Goal: Task Accomplishment & Management: Manage account settings

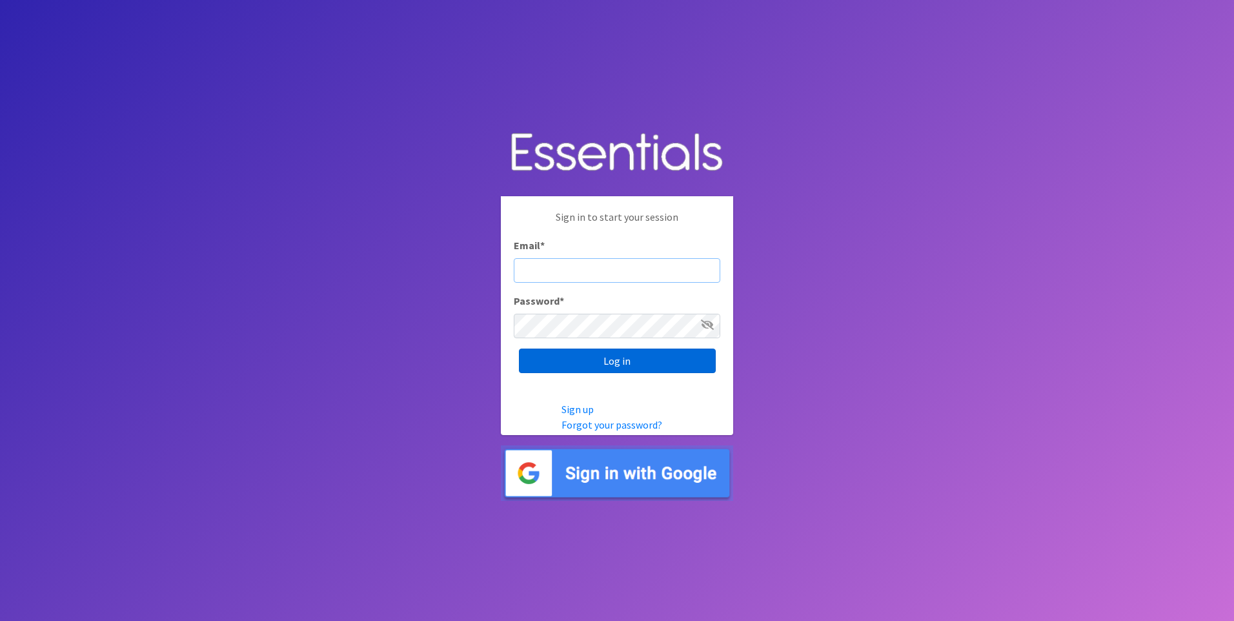
type input "service@periodokc.org"
click at [589, 363] on input "Log in" at bounding box center [617, 361] width 197 height 25
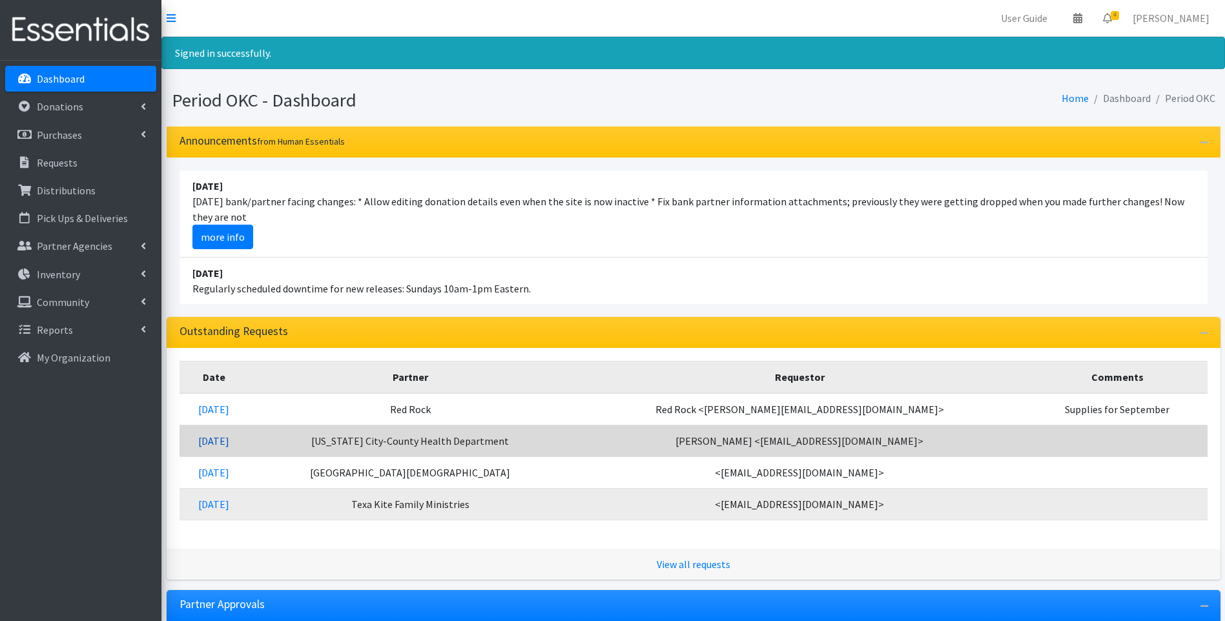
click at [229, 442] on link "[DATE]" at bounding box center [213, 440] width 31 height 13
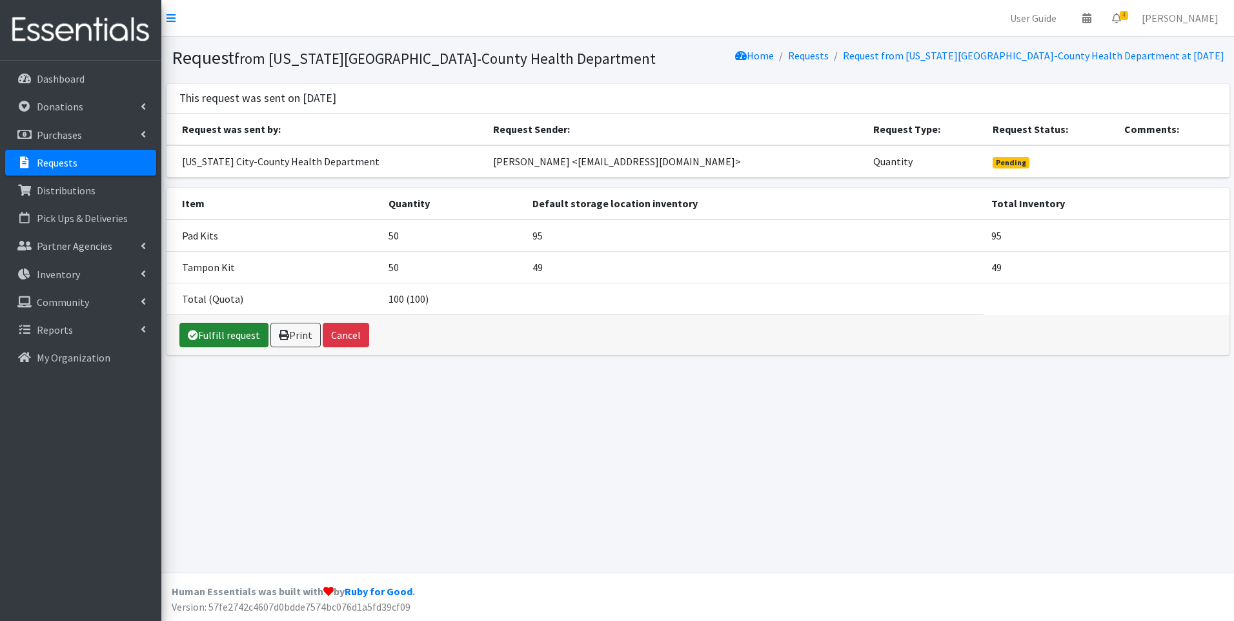
click at [225, 336] on link "Fulfill request" at bounding box center [223, 335] width 89 height 25
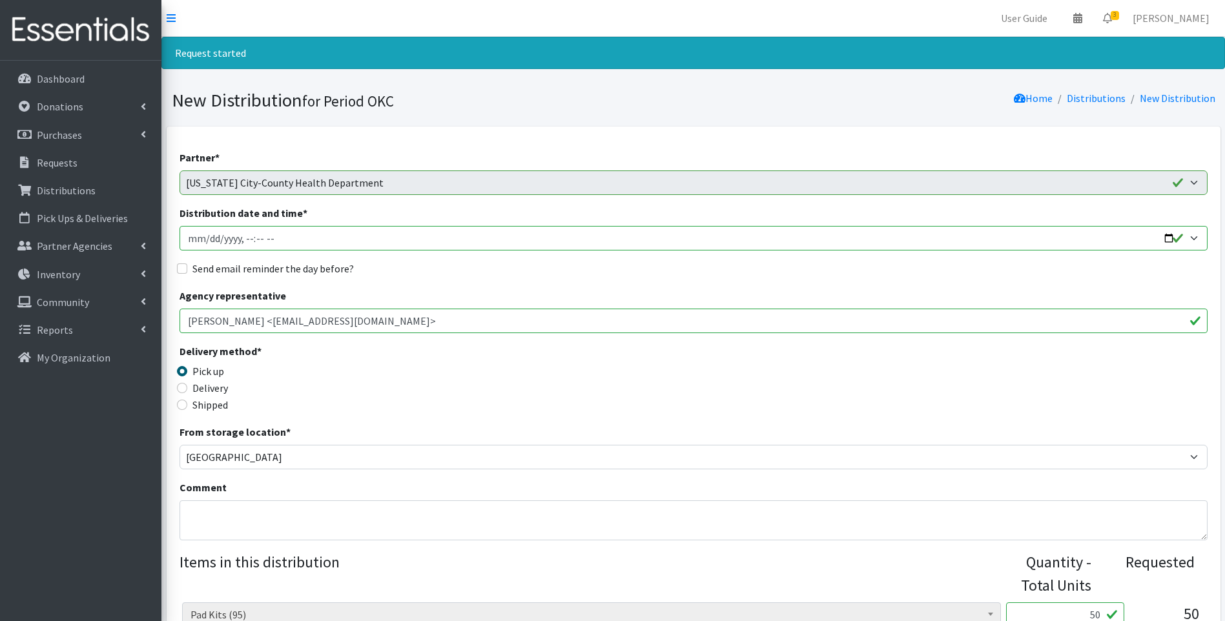
click at [190, 238] on input "Distribution date and time *" at bounding box center [693, 238] width 1028 height 25
click at [1167, 240] on input "Distribution date and time *" at bounding box center [693, 238] width 1028 height 25
type input "2025-09-11T23:59"
click at [244, 239] on input "Distribution date and time *" at bounding box center [693, 238] width 1028 height 25
type input "2025-09-11T15:45"
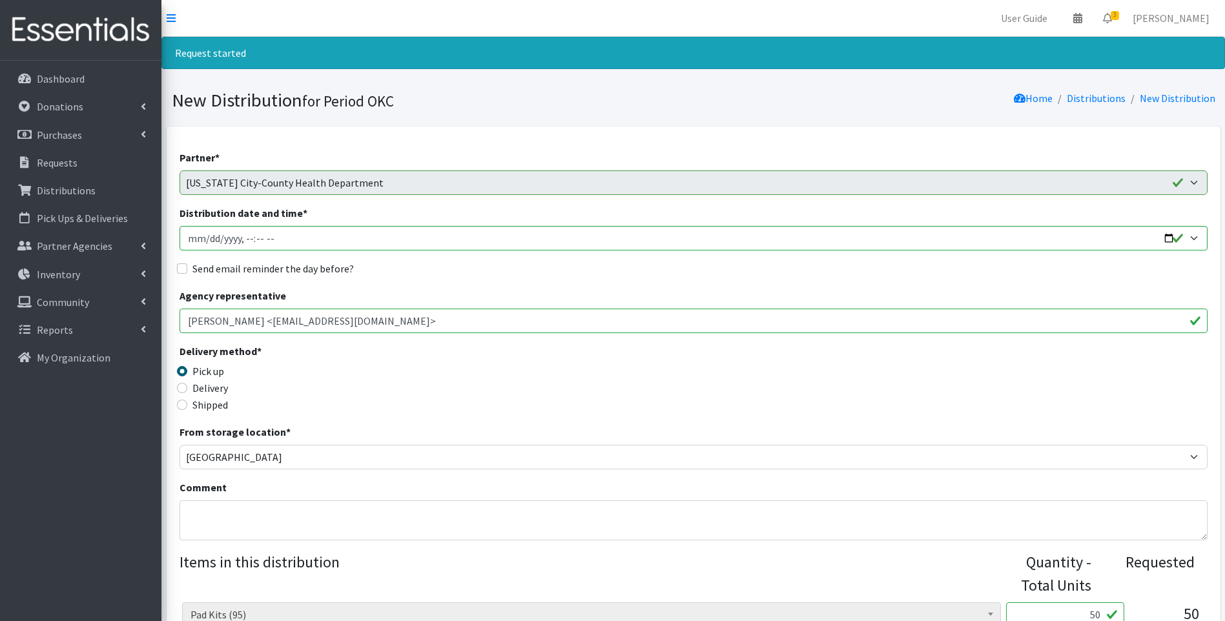
click at [266, 268] on label "Send email reminder the day before?" at bounding box center [272, 268] width 161 height 15
click at [187, 268] on input "Send email reminder the day before?" at bounding box center [182, 268] width 10 height 10
checkbox input "true"
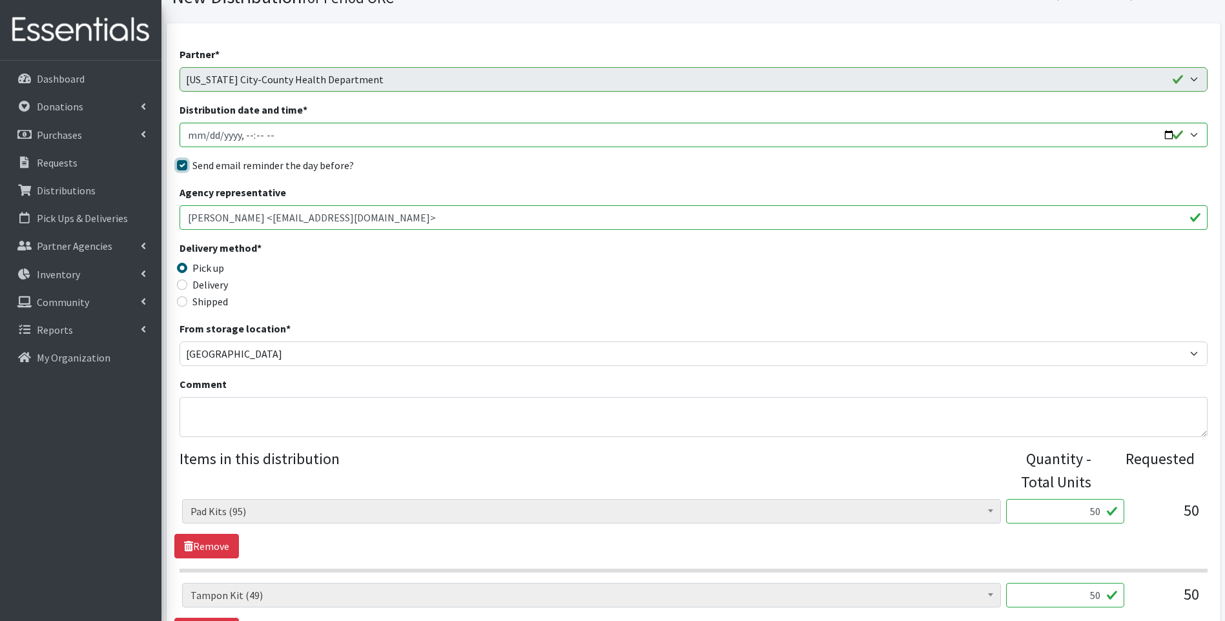
scroll to position [258, 0]
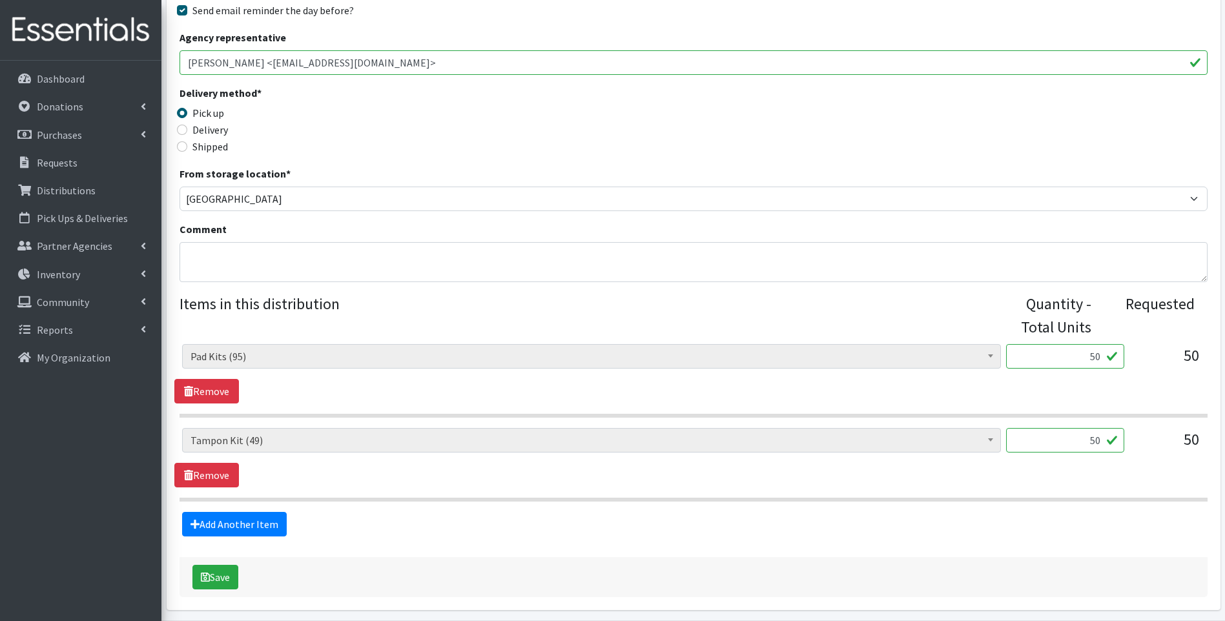
drag, startPoint x: 1081, startPoint y: 442, endPoint x: 1099, endPoint y: 442, distance: 17.4
click at [1099, 442] on input "50" at bounding box center [1065, 440] width 118 height 25
type input "25"
drag, startPoint x: 1085, startPoint y: 356, endPoint x: 1105, endPoint y: 356, distance: 20.0
click at [1105, 356] on input "50" at bounding box center [1065, 356] width 118 height 25
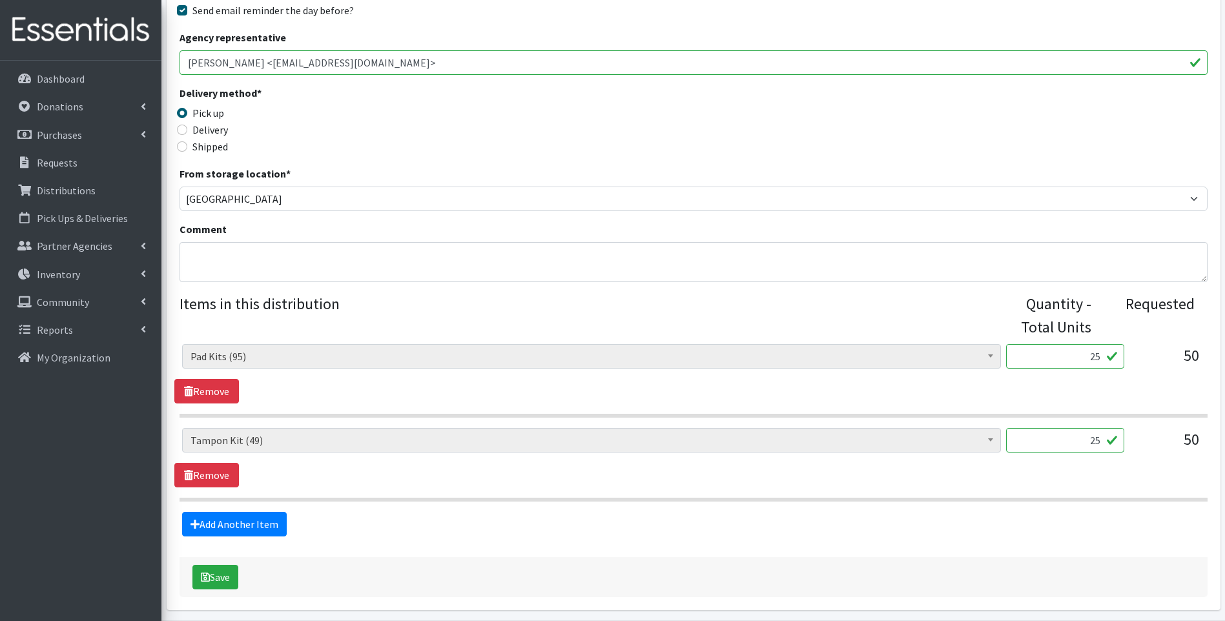
type input "25"
click at [403, 249] on textarea "Comment" at bounding box center [693, 262] width 1028 height 40
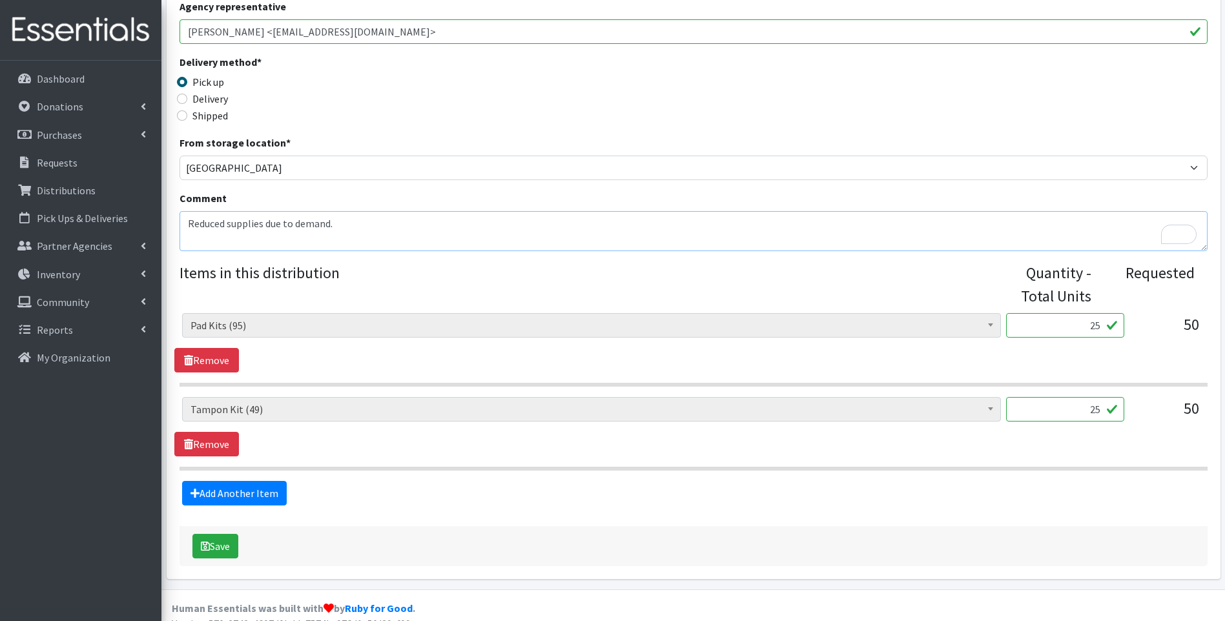
scroll to position [306, 0]
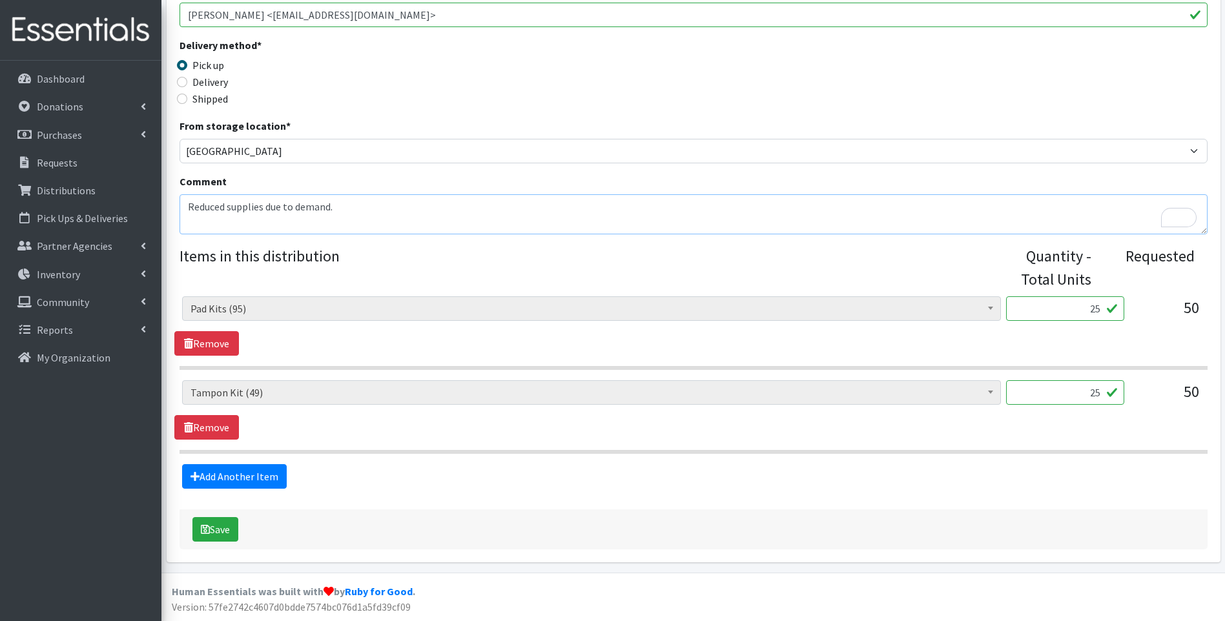
type textarea "Reduced supplies due to demand."
drag, startPoint x: 1088, startPoint y: 313, endPoint x: 1096, endPoint y: 312, distance: 8.4
click at [1096, 312] on input "25" at bounding box center [1065, 308] width 118 height 25
type input "35"
click at [995, 440] on section "Adult Incontinence Pads (20) Applicator Tampons (17) Bag Stickers (0) Cloth Pad…" at bounding box center [693, 417] width 1028 height 74
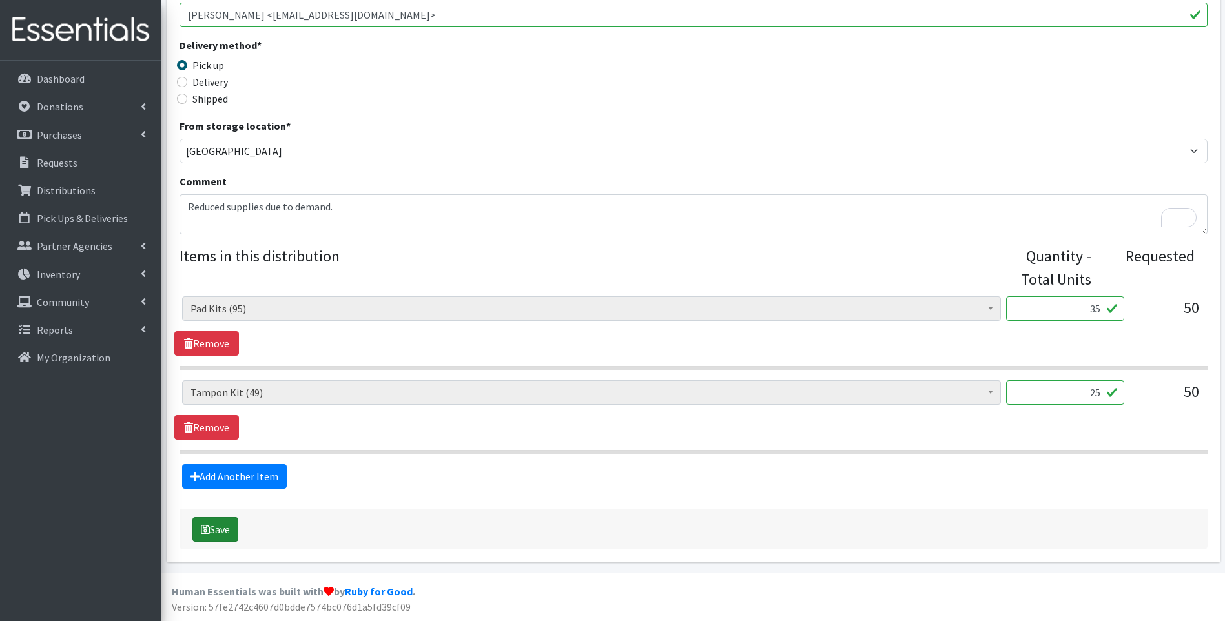
click at [217, 539] on button "Save" at bounding box center [215, 529] width 46 height 25
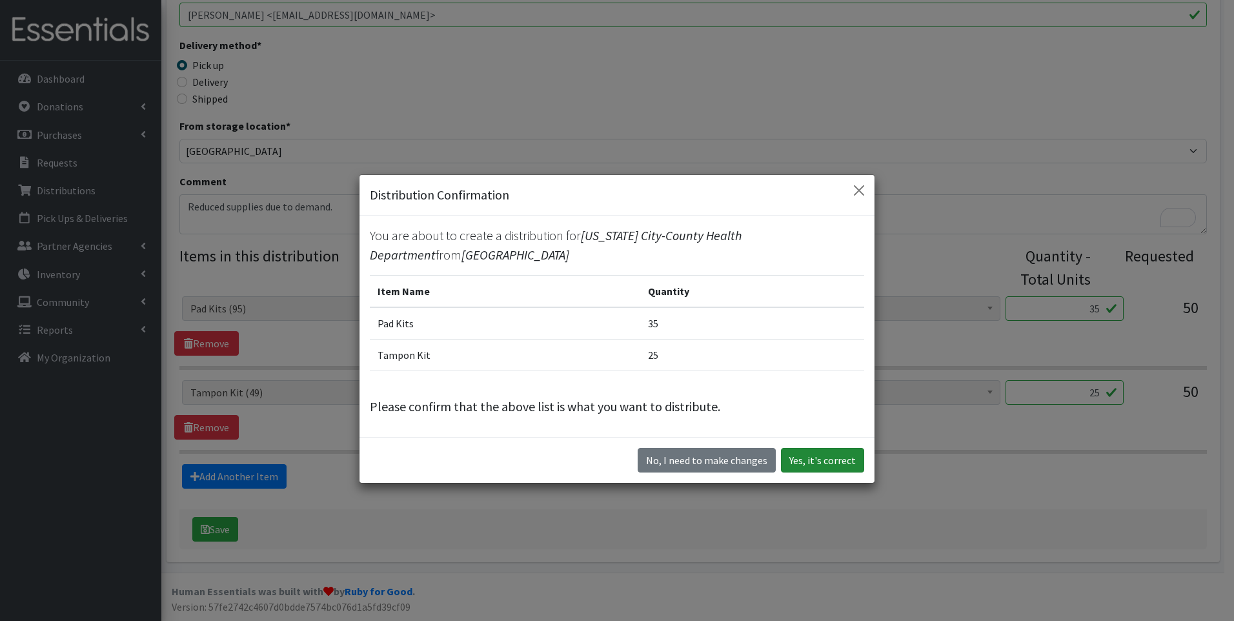
click at [806, 464] on button "Yes, it's correct" at bounding box center [822, 460] width 83 height 25
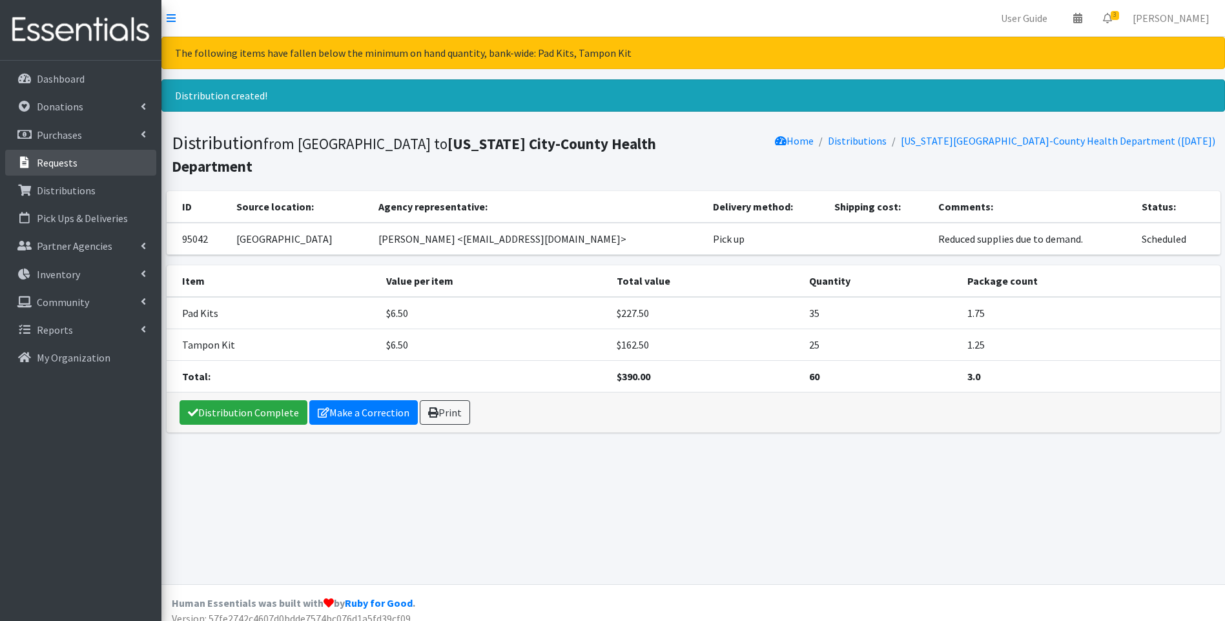
click at [46, 163] on p "Requests" at bounding box center [57, 162] width 41 height 13
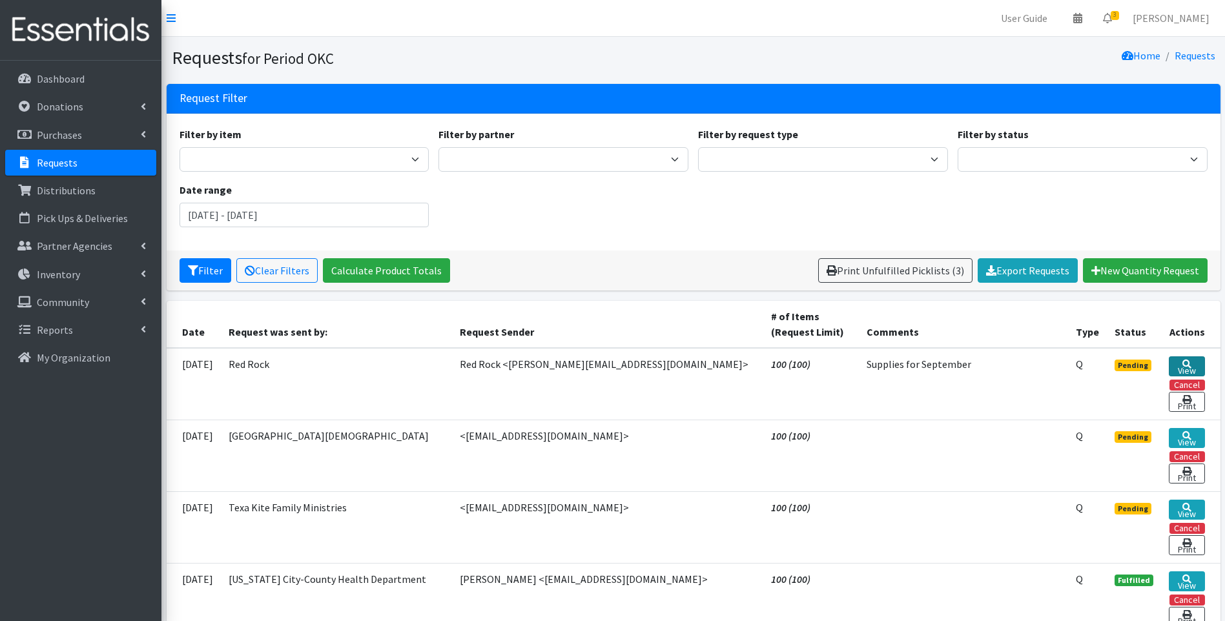
click at [1186, 362] on icon at bounding box center [1186, 364] width 9 height 9
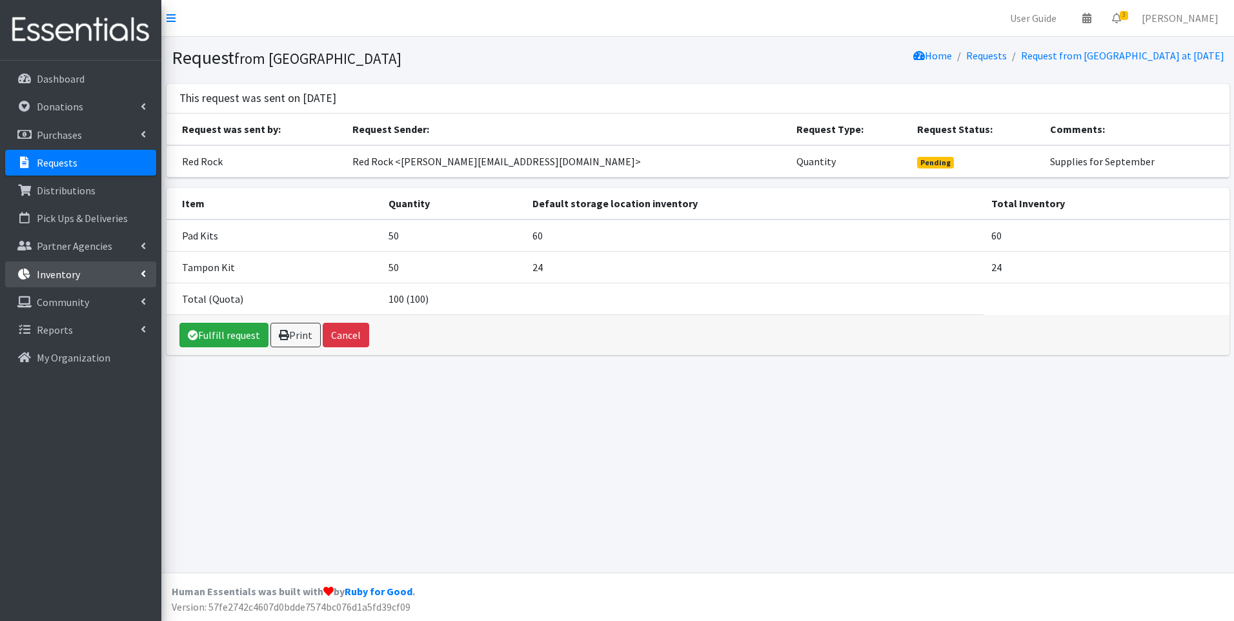
click at [55, 284] on link "Inventory" at bounding box center [80, 274] width 151 height 26
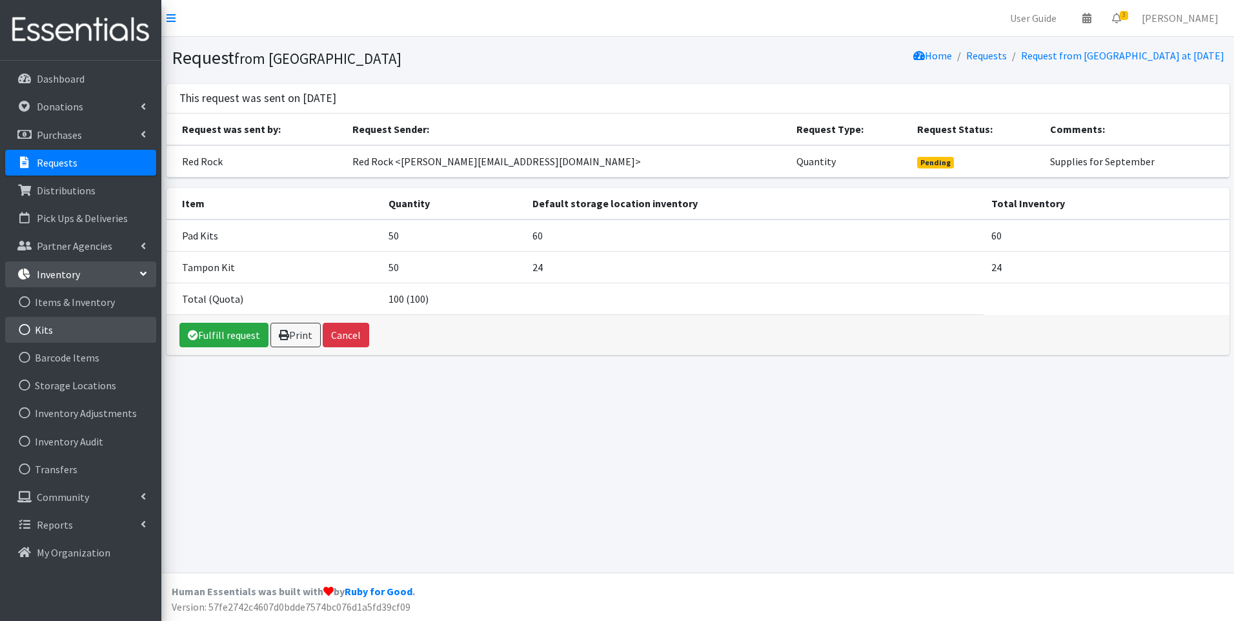
click at [59, 329] on link "Kits" at bounding box center [80, 330] width 151 height 26
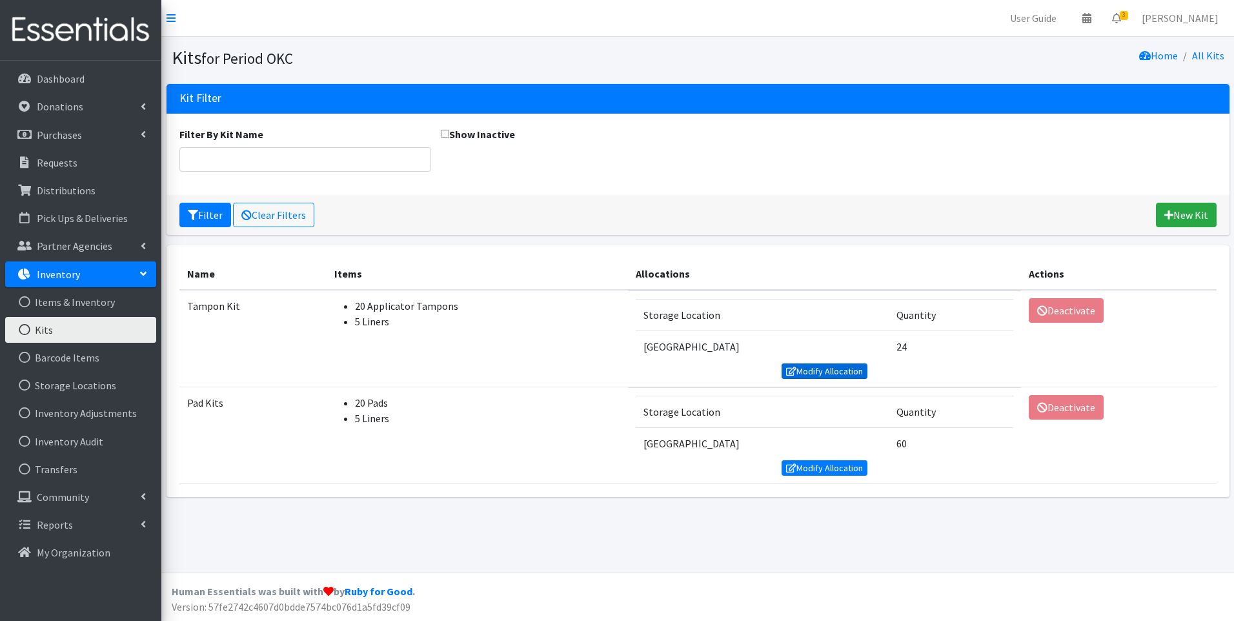
click at [838, 373] on link "Modify Allocation" at bounding box center [825, 370] width 87 height 15
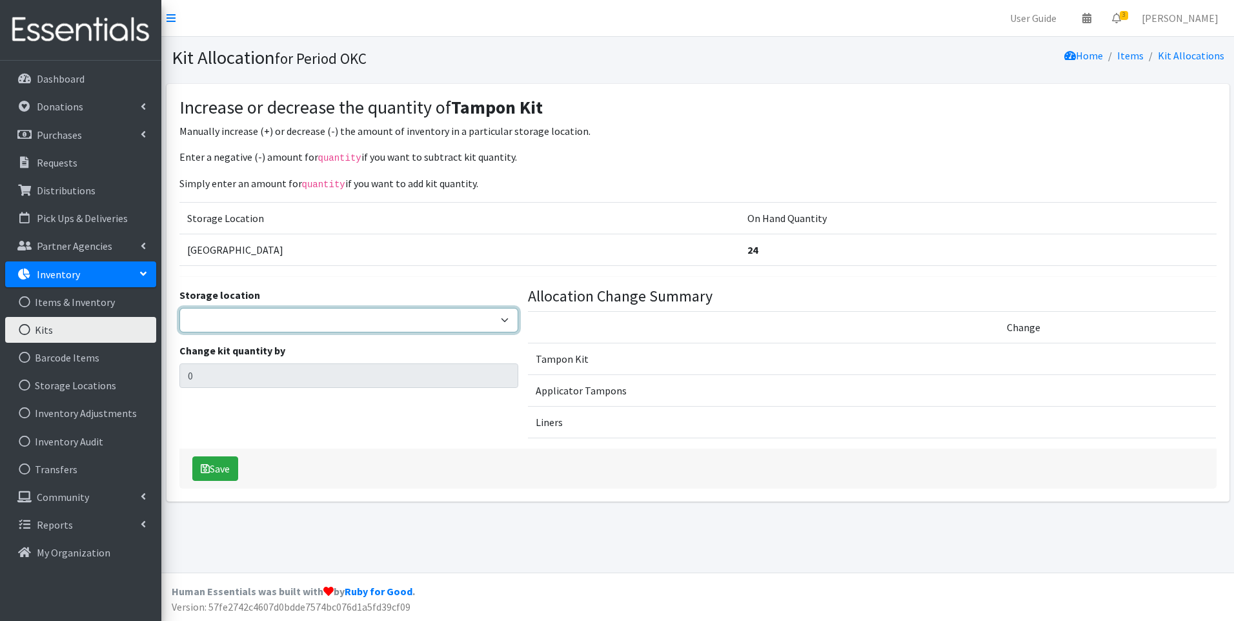
click at [377, 314] on select "5th Street MorningStar Storage" at bounding box center [349, 320] width 340 height 25
select select "345"
click at [179, 308] on select "5th Street MorningStar Storage" at bounding box center [349, 320] width 340 height 25
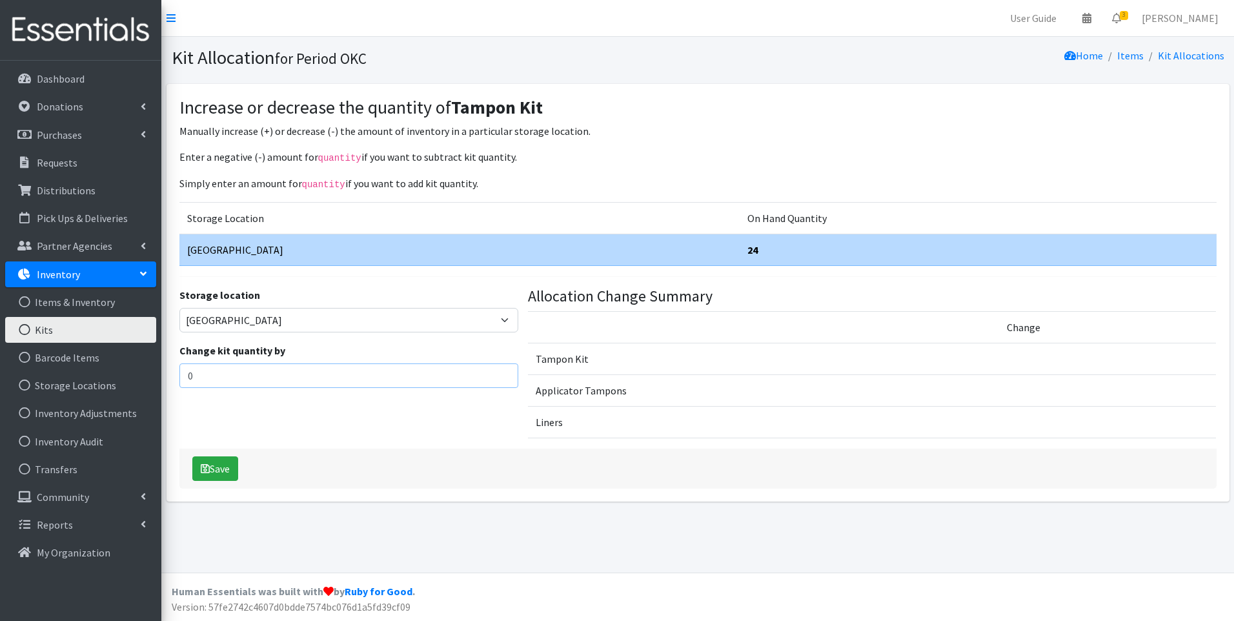
drag, startPoint x: 255, startPoint y: 378, endPoint x: 174, endPoint y: 380, distance: 81.4
click at [174, 380] on div "Increase or decrease the quantity of Tampon Kit Manually increase (+) or decrea…" at bounding box center [698, 293] width 1063 height 418
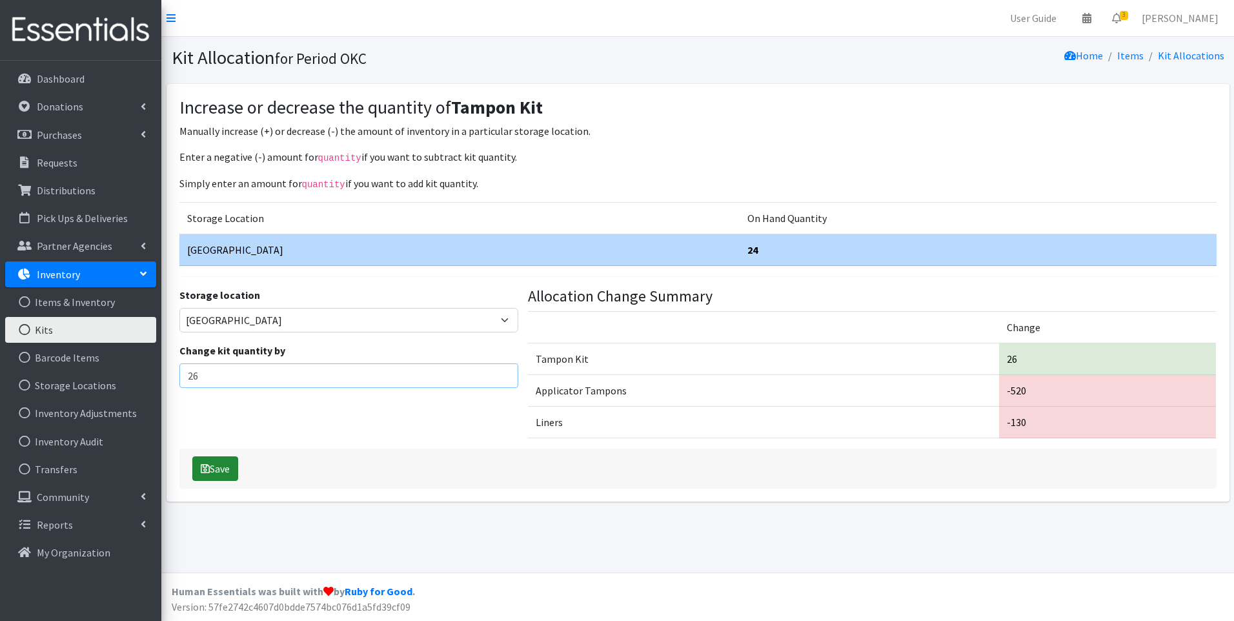
type input "26"
click at [230, 470] on button "Save" at bounding box center [215, 468] width 46 height 25
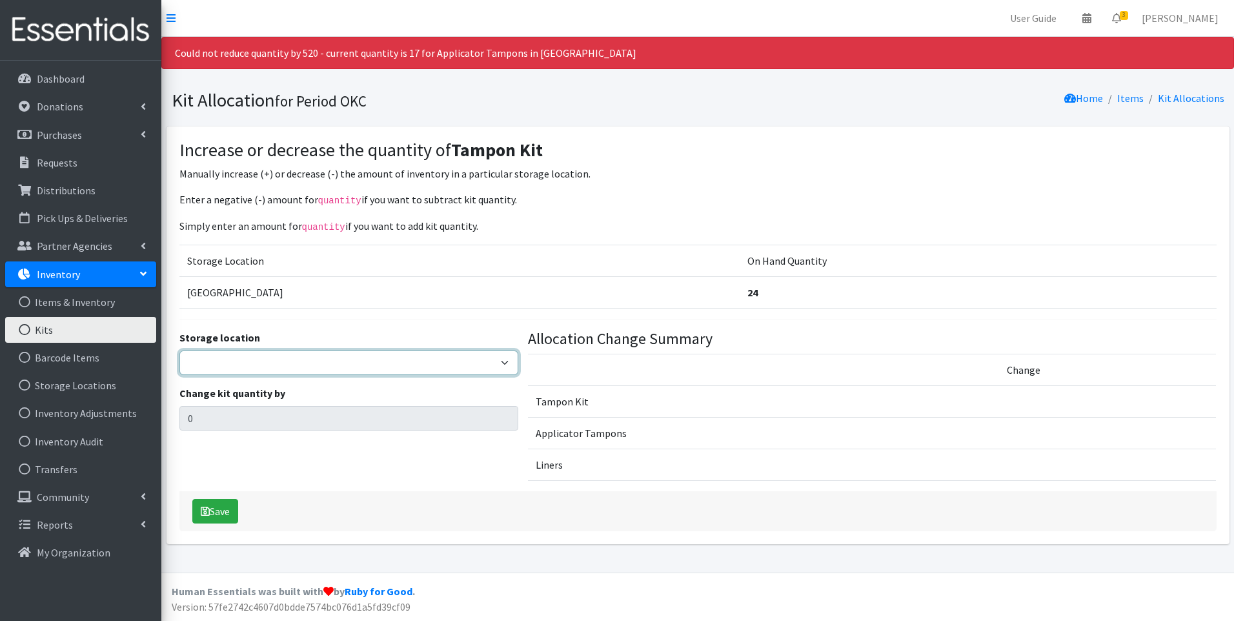
click at [208, 365] on select "5th Street MorningStar Storage" at bounding box center [349, 363] width 340 height 25
select select "345"
click at [179, 351] on select "5th Street MorningStar Storage" at bounding box center [349, 363] width 340 height 25
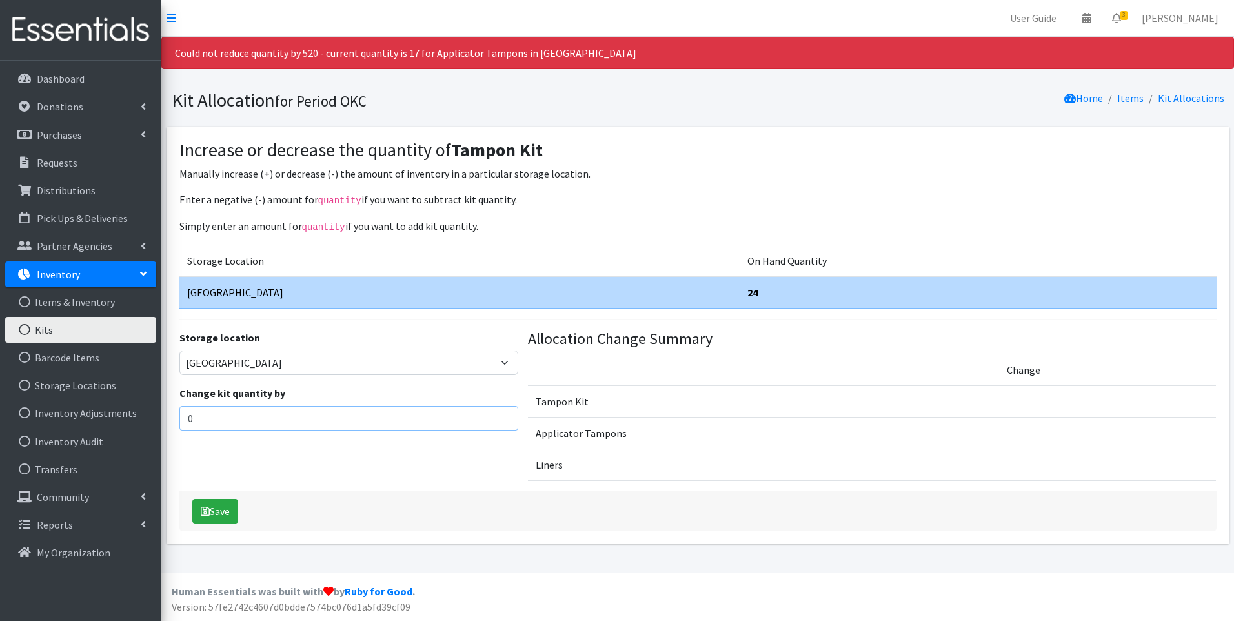
drag, startPoint x: 212, startPoint y: 419, endPoint x: 178, endPoint y: 408, distance: 35.9
click at [178, 408] on div "Storage location 5th Street MorningStar Storage Change kit quantity by 0" at bounding box center [348, 410] width 349 height 161
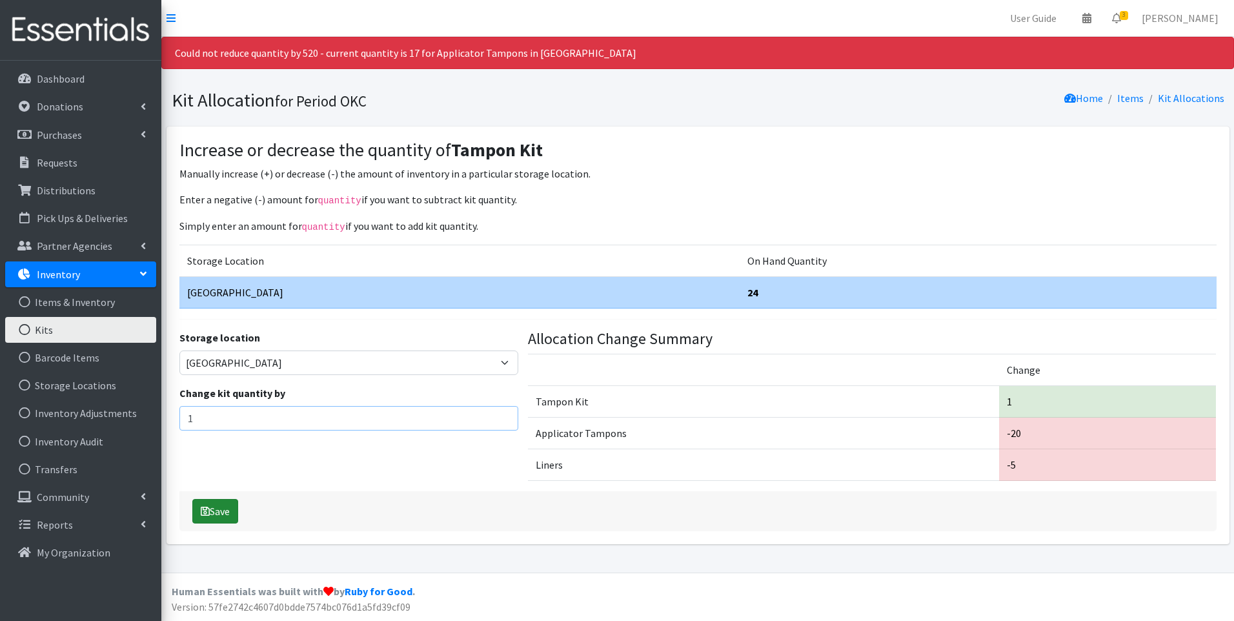
type input "1"
click at [221, 520] on button "Save" at bounding box center [215, 511] width 46 height 25
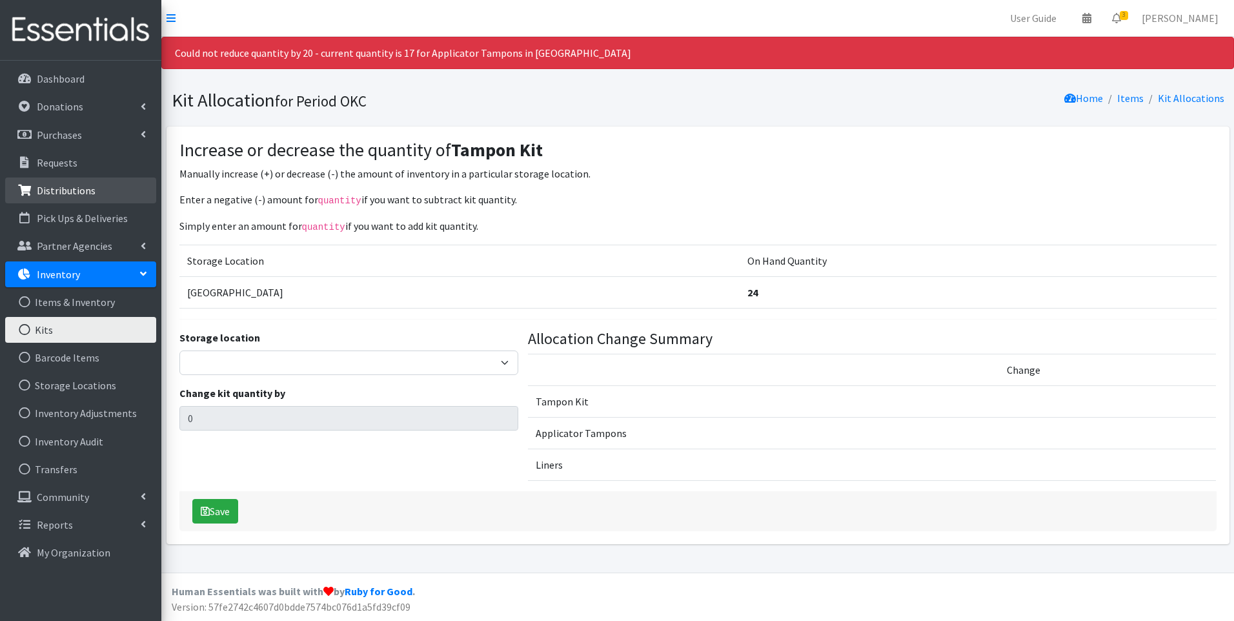
click at [79, 187] on p "Distributions" at bounding box center [66, 190] width 59 height 13
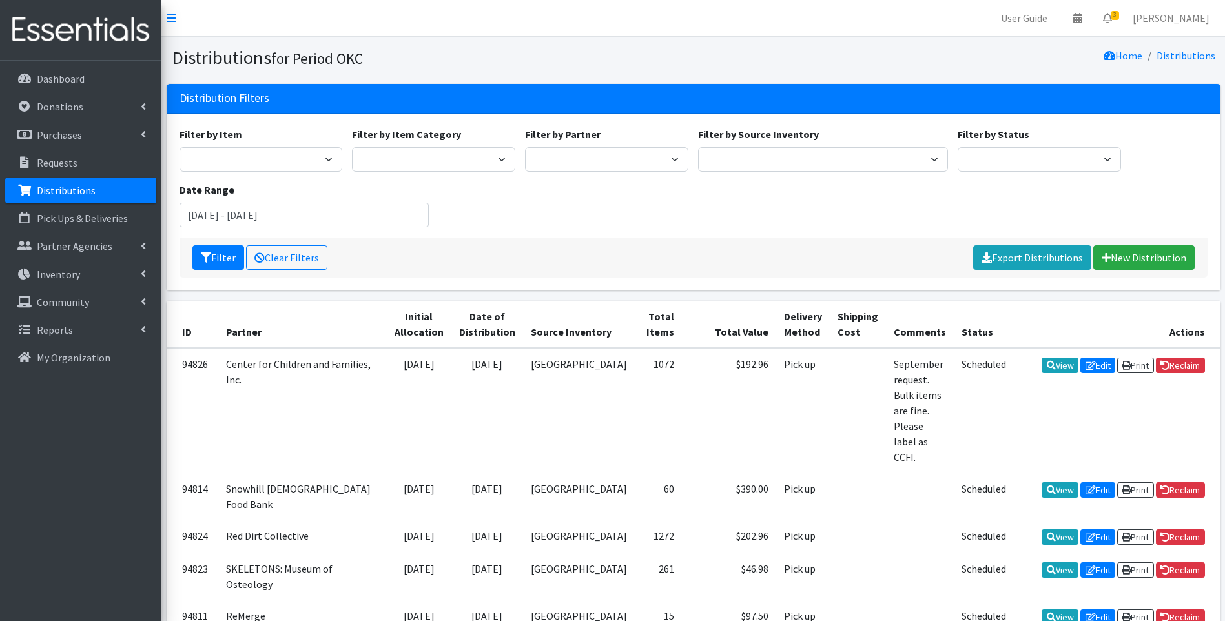
click at [107, 178] on link "Distributions" at bounding box center [80, 191] width 151 height 26
click at [93, 154] on link "Requests" at bounding box center [80, 163] width 151 height 26
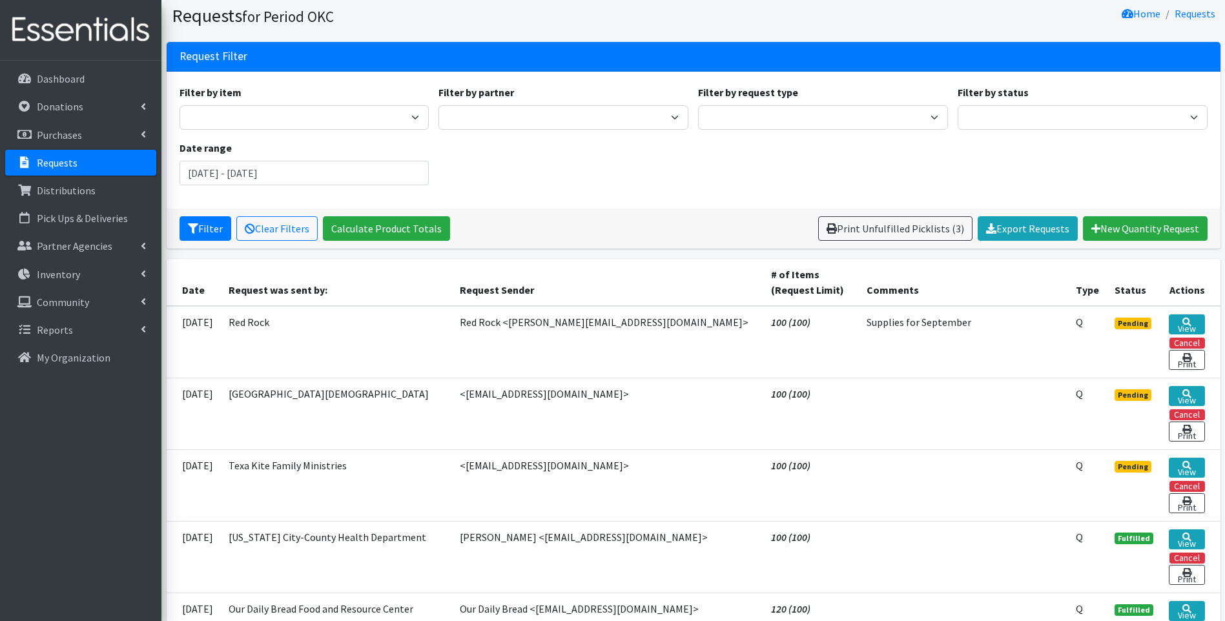
scroll to position [65, 0]
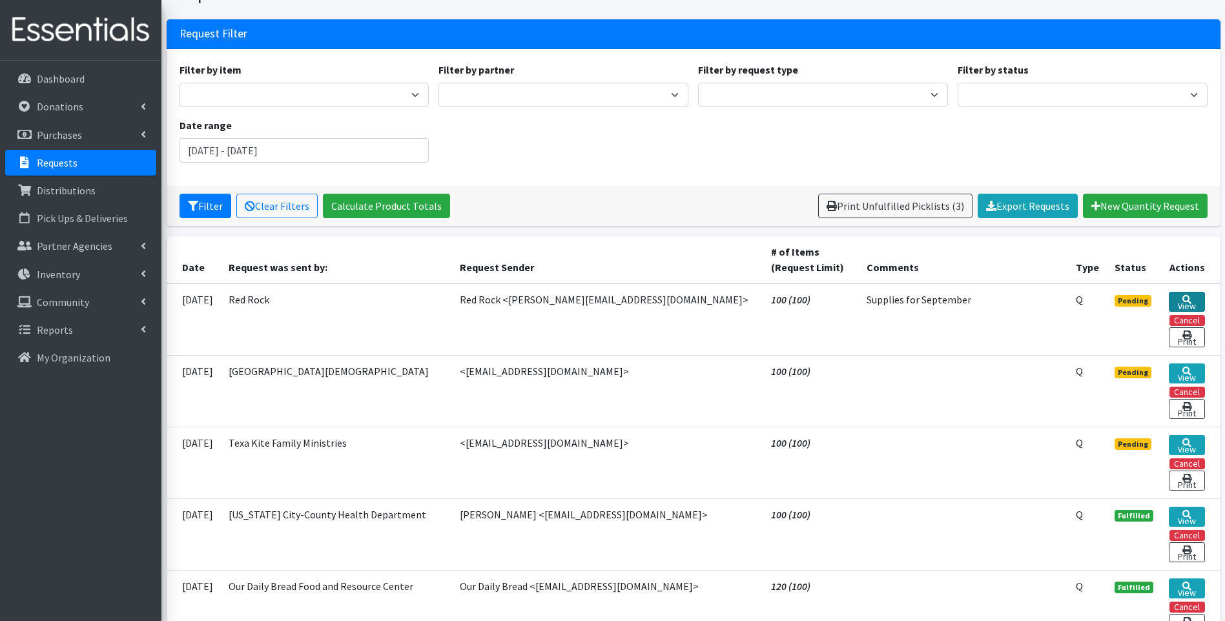
click at [1174, 295] on link "View" at bounding box center [1187, 302] width 36 height 20
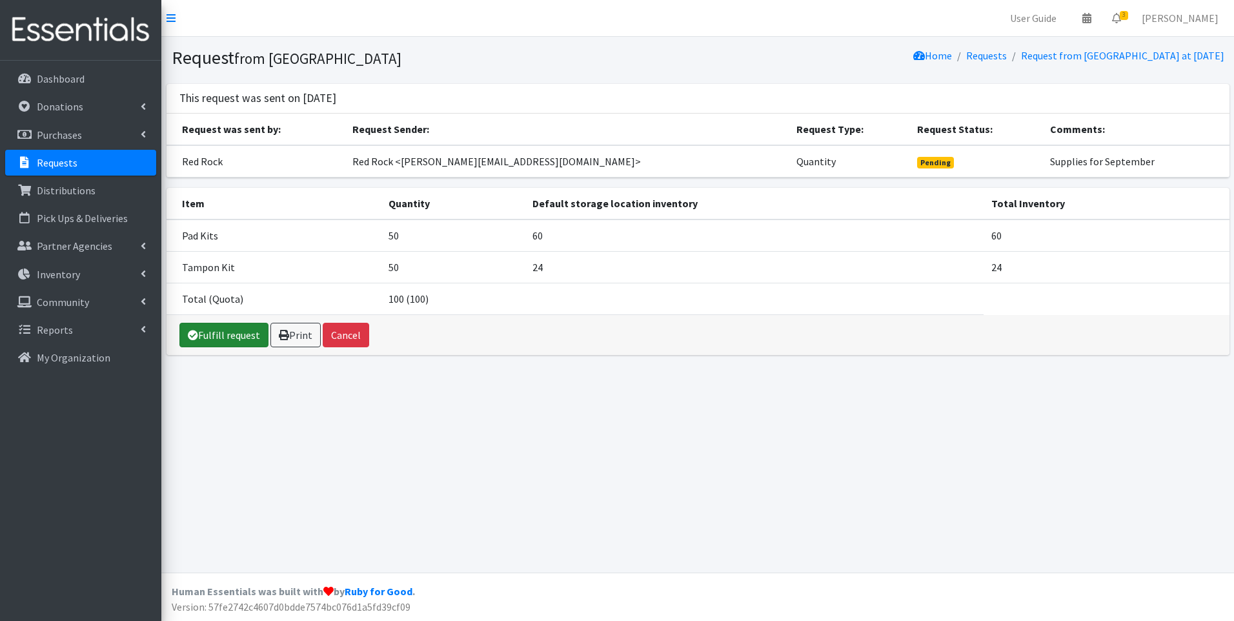
click at [238, 338] on link "Fulfill request" at bounding box center [223, 335] width 89 height 25
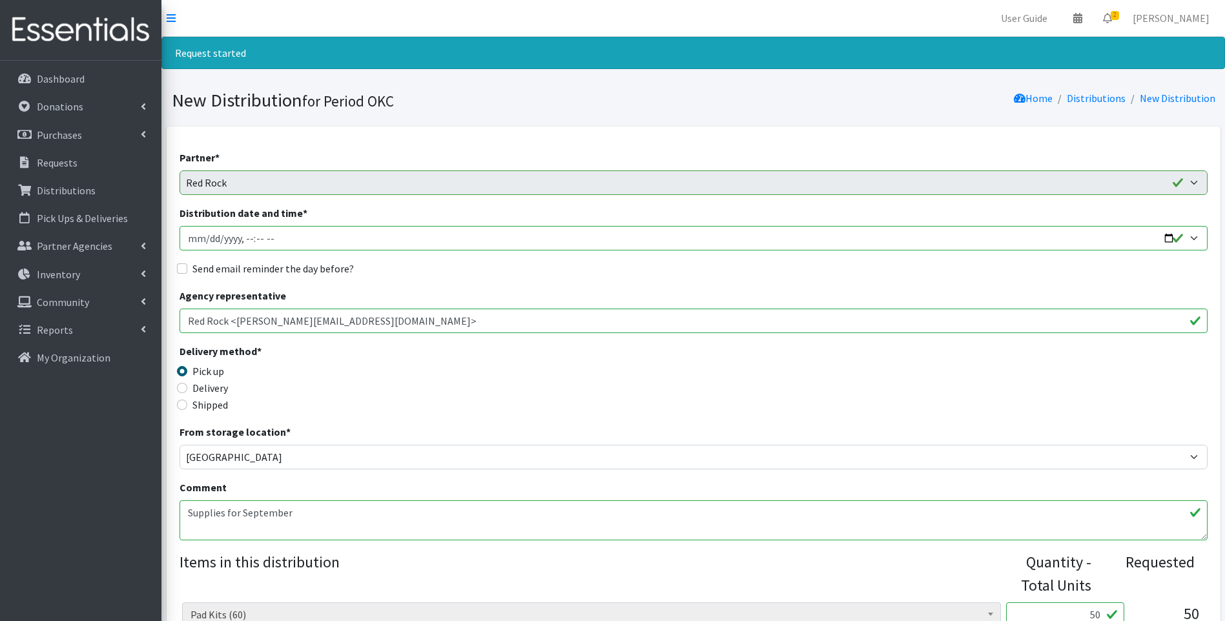
click at [196, 241] on input "Distribution date and time *" at bounding box center [693, 238] width 1028 height 25
type input "[DATE]T23:59"
click at [246, 241] on input "Distribution date and time *" at bounding box center [693, 238] width 1028 height 25
type input "2025-09-11T15:30"
click at [259, 269] on label "Send email reminder the day before?" at bounding box center [272, 268] width 161 height 15
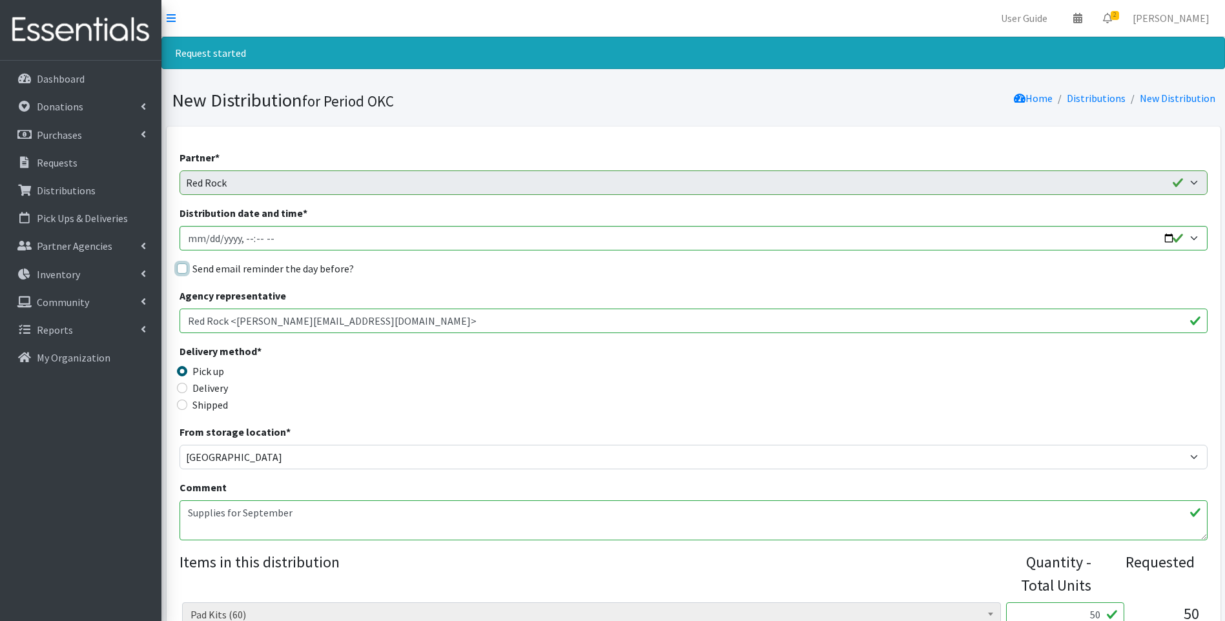
click at [187, 269] on input "Send email reminder the day before?" at bounding box center [182, 268] width 10 height 10
checkbox input "true"
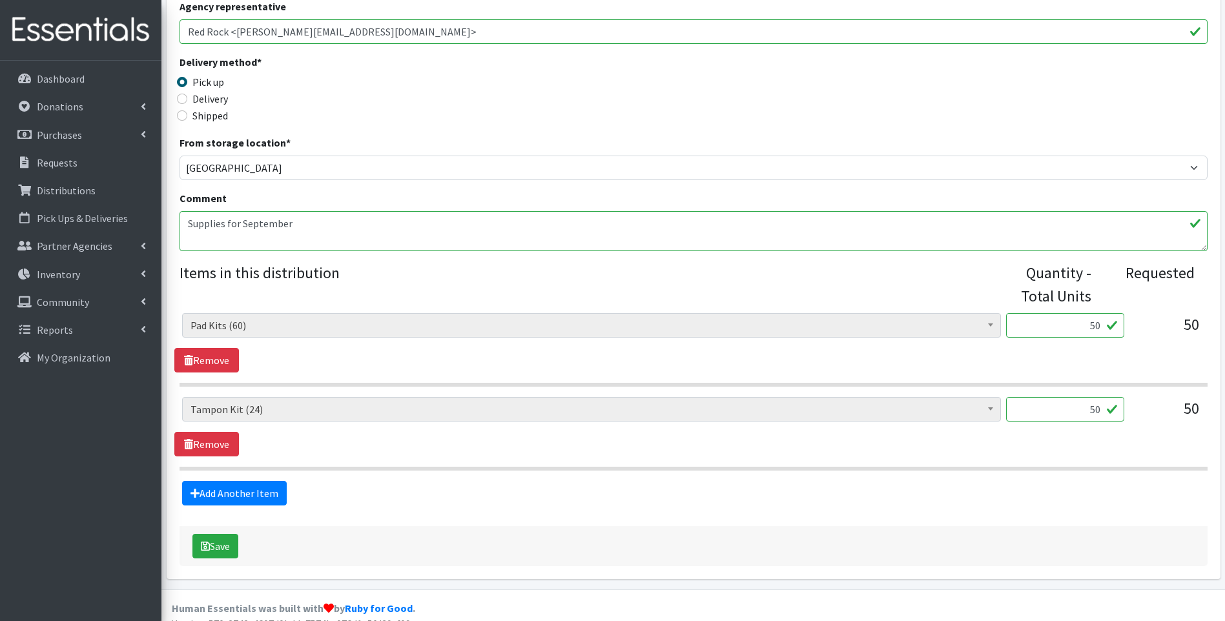
scroll to position [306, 0]
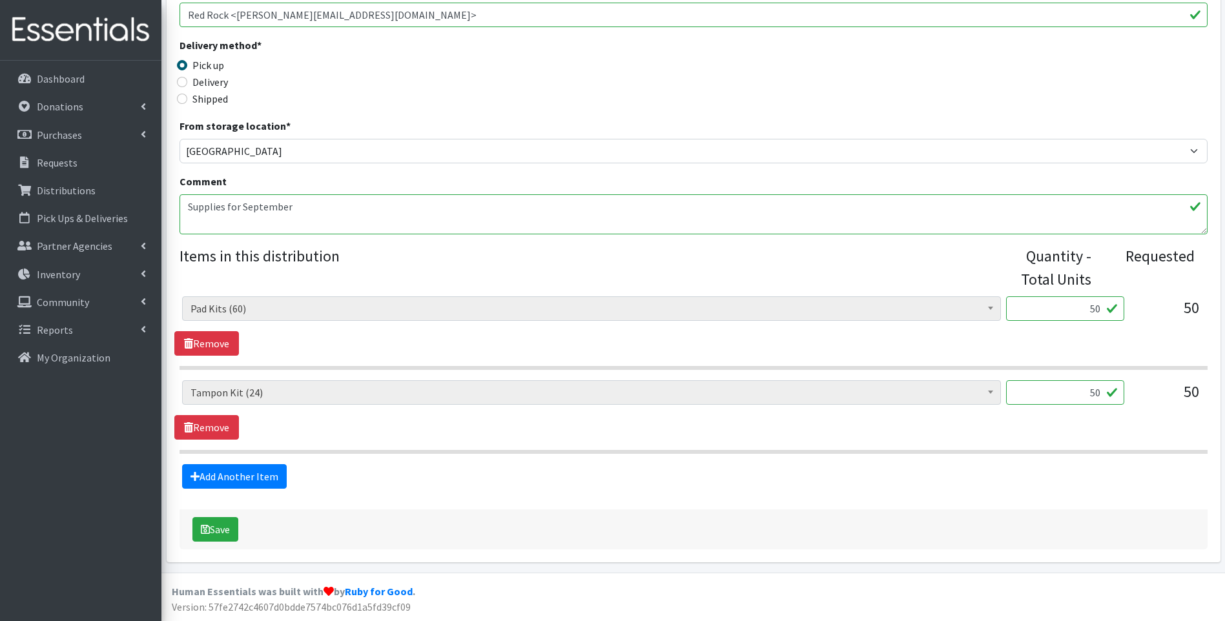
drag, startPoint x: 1087, startPoint y: 398, endPoint x: 1096, endPoint y: 397, distance: 9.1
click at [1096, 397] on input "50" at bounding box center [1065, 392] width 118 height 25
type input "20"
click at [625, 211] on textarea "Supplies for September" at bounding box center [693, 214] width 1028 height 40
type textarea "S"
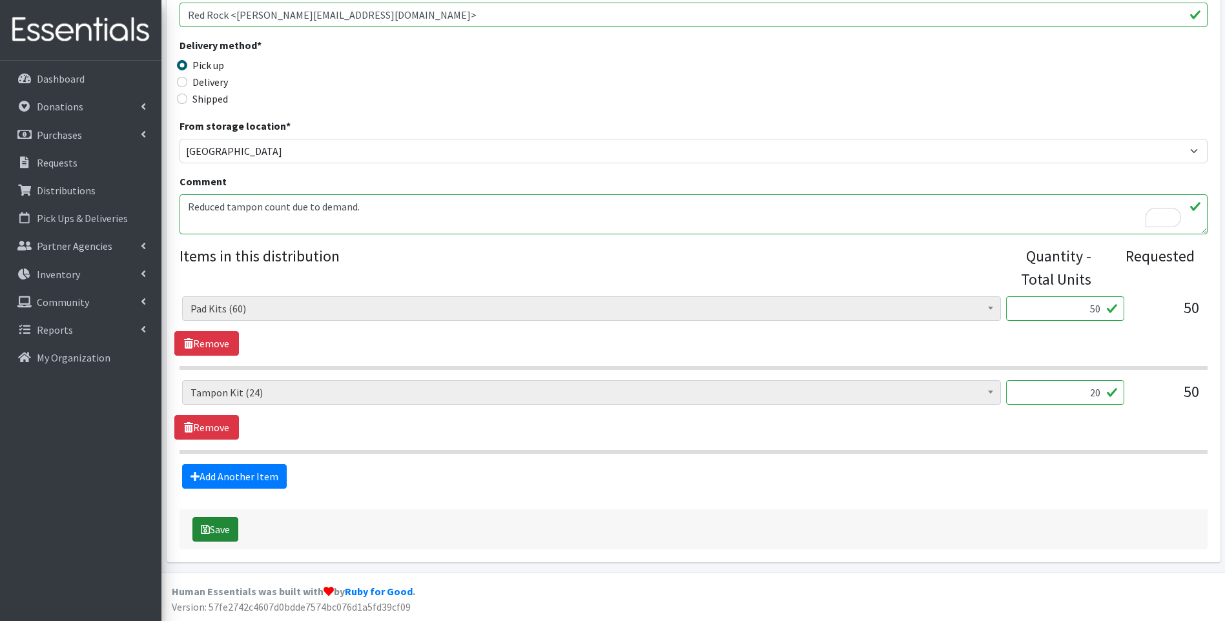
type textarea "Reduced tampon count due to demand."
click at [220, 530] on button "Save" at bounding box center [215, 529] width 46 height 25
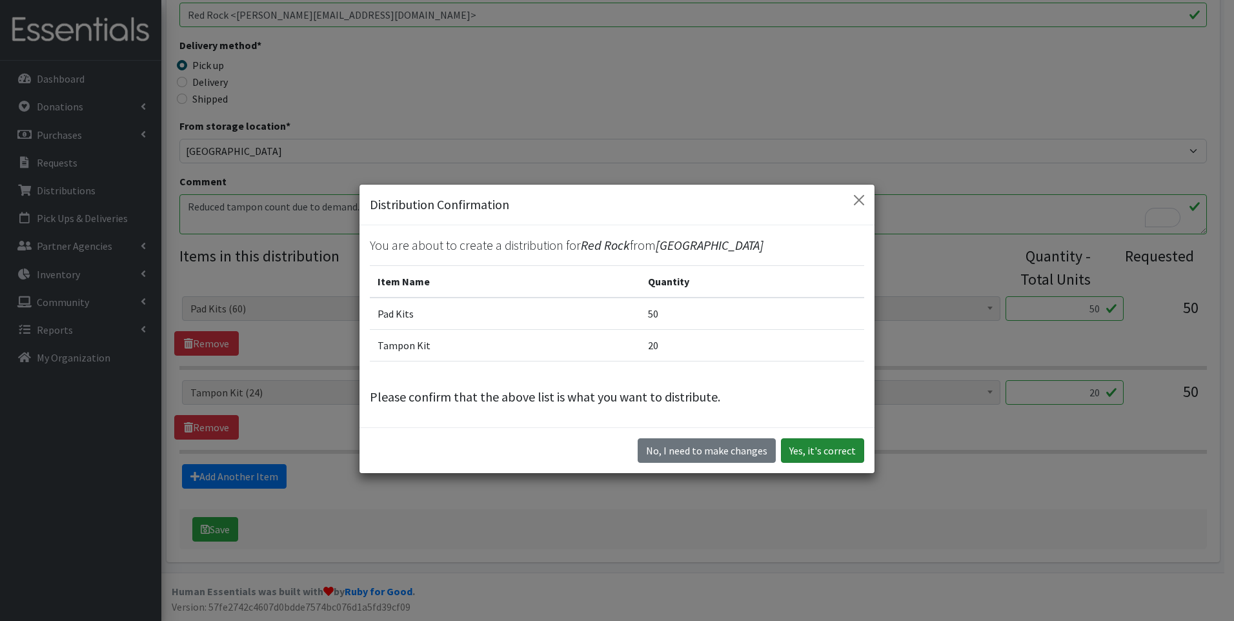
click at [813, 447] on button "Yes, it's correct" at bounding box center [822, 450] width 83 height 25
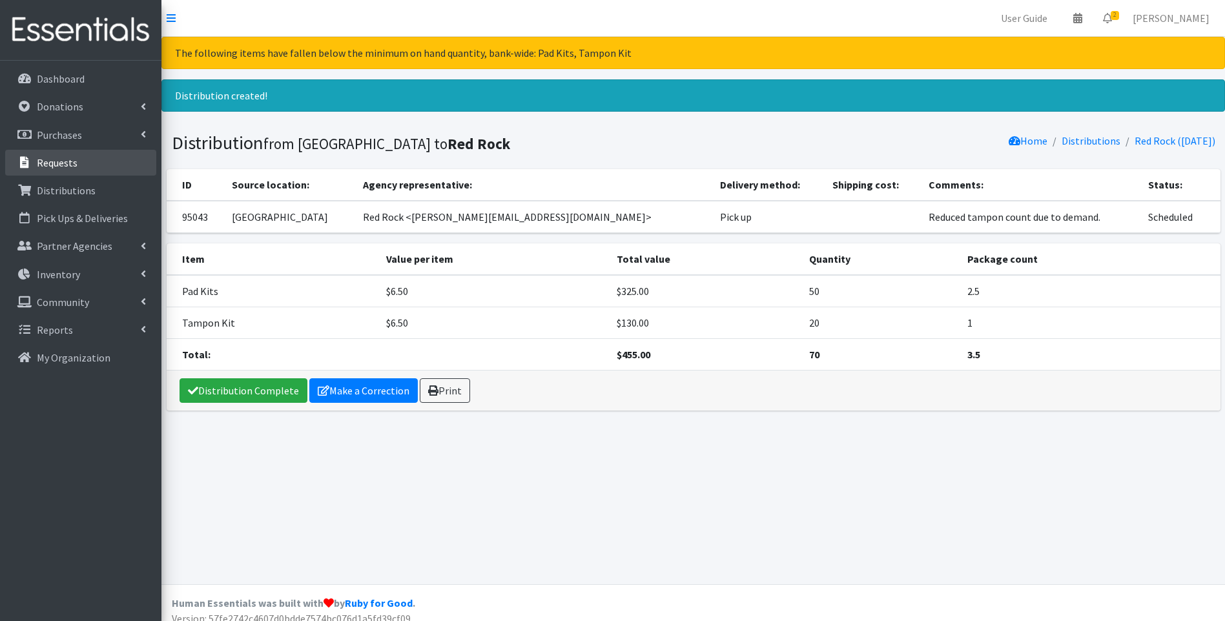
click at [49, 160] on p "Requests" at bounding box center [57, 162] width 41 height 13
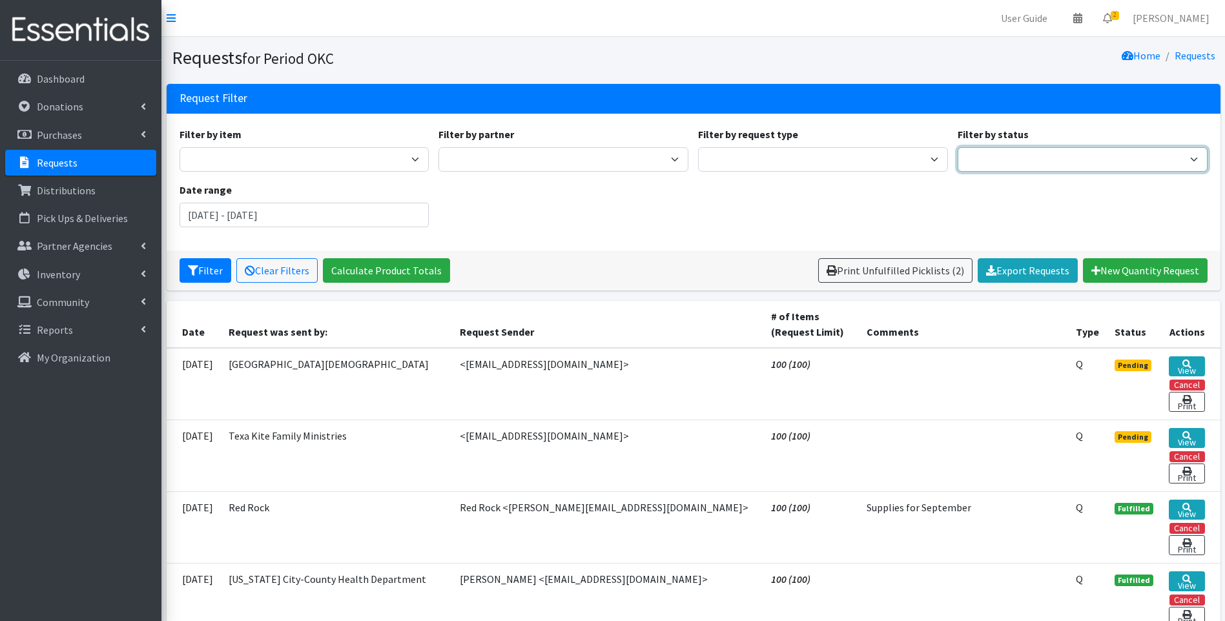
drag, startPoint x: 1021, startPoint y: 154, endPoint x: 1023, endPoint y: 172, distance: 18.3
click at [1021, 154] on select "Pending Started Fulfilled Discarded" at bounding box center [1082, 159] width 250 height 25
select select "0"
click at [957, 147] on select "Pending Started Fulfilled Discarded" at bounding box center [1082, 159] width 250 height 25
click at [212, 268] on button "Filter" at bounding box center [205, 270] width 52 height 25
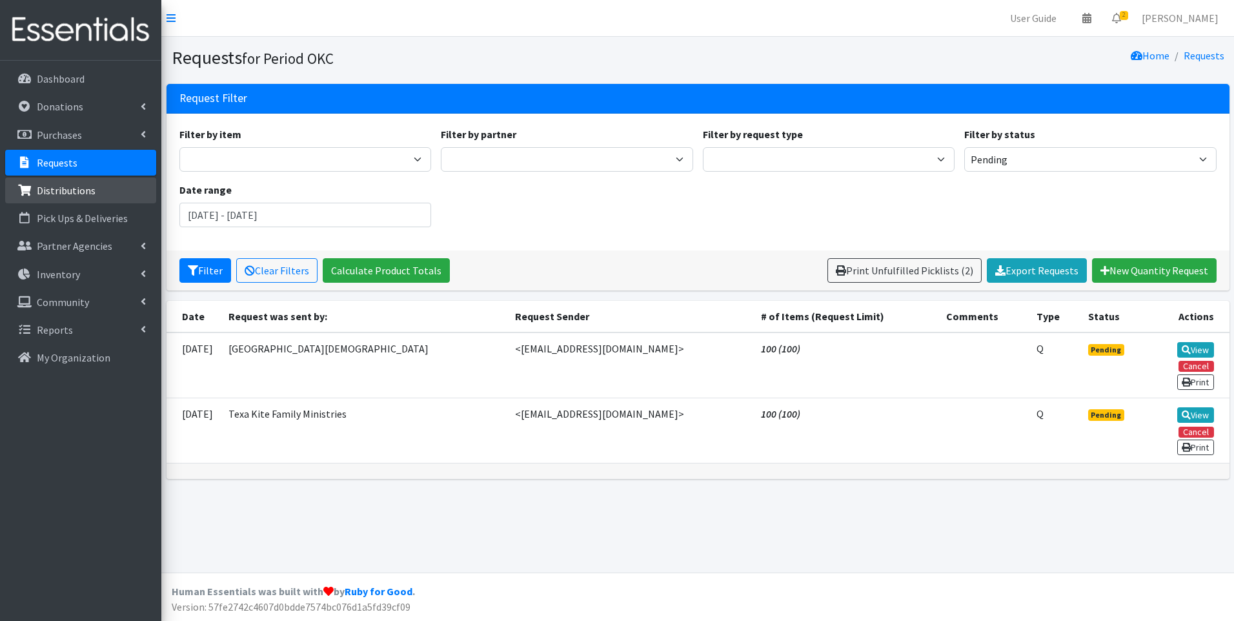
click at [61, 190] on p "Distributions" at bounding box center [66, 190] width 59 height 13
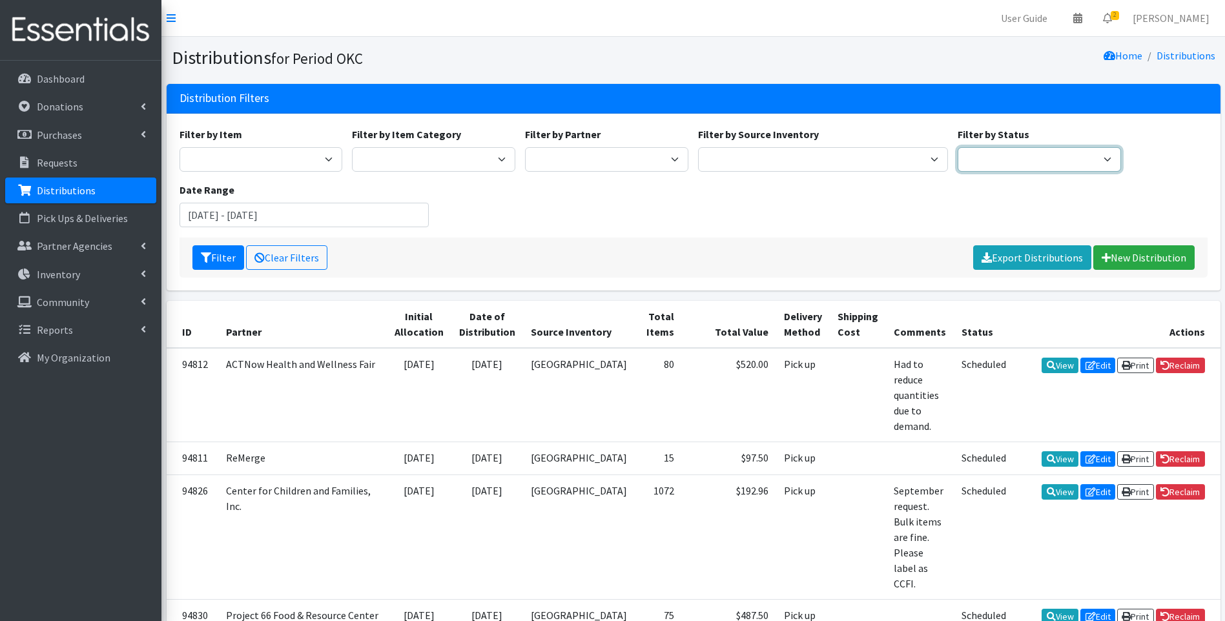
click at [1012, 161] on select "Scheduled Complete" at bounding box center [1038, 159] width 163 height 25
select select "5"
click at [957, 147] on select "Scheduled Complete" at bounding box center [1038, 159] width 163 height 25
click at [238, 210] on input "[DATE] - [DATE]" at bounding box center [304, 215] width 250 height 25
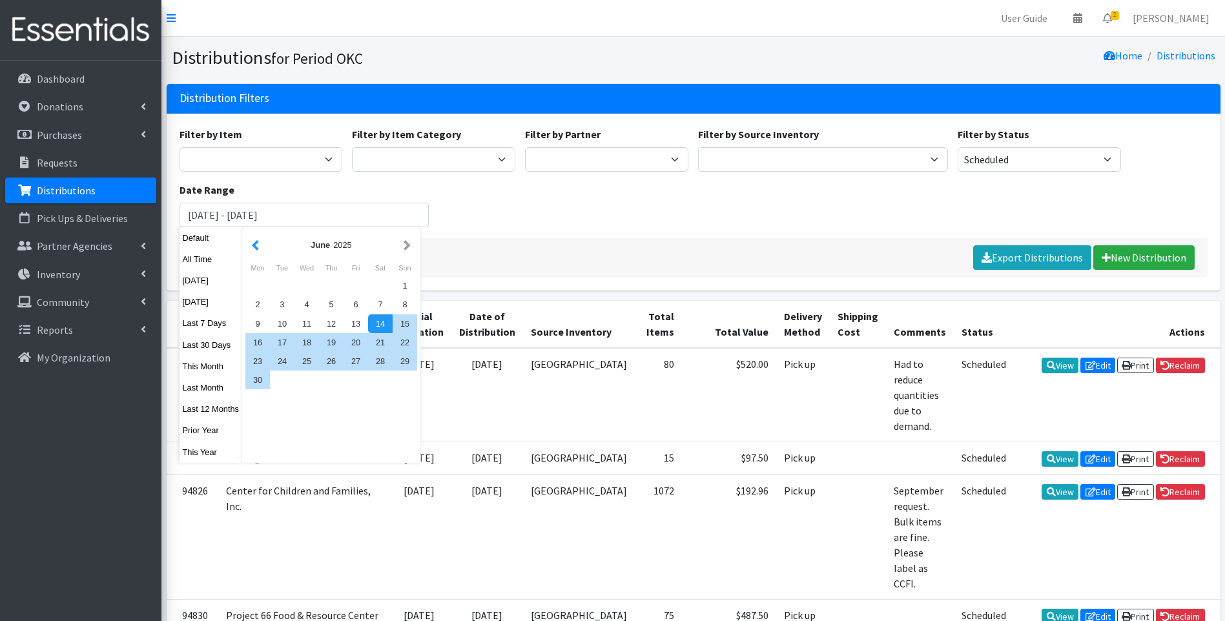
click at [253, 247] on button "button" at bounding box center [256, 245] width 14 height 16
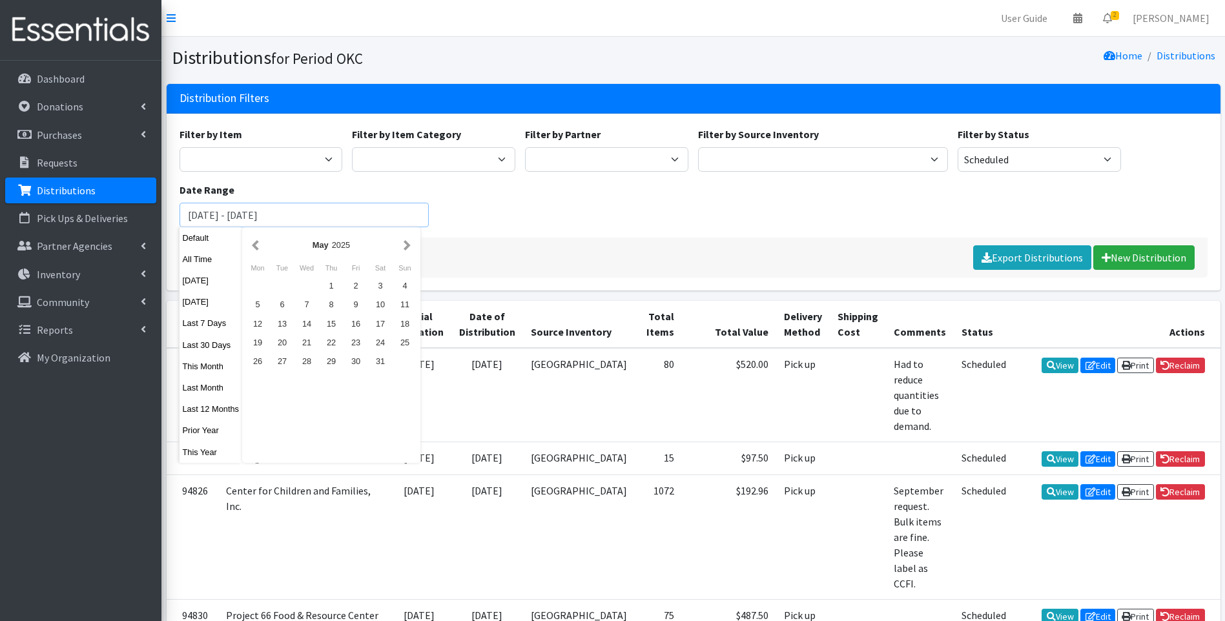
click at [324, 216] on input "[DATE] - [DATE]" at bounding box center [304, 215] width 250 height 25
click at [221, 354] on button "Last 30 Days" at bounding box center [210, 345] width 63 height 19
type input "[DATE] - [DATE]"
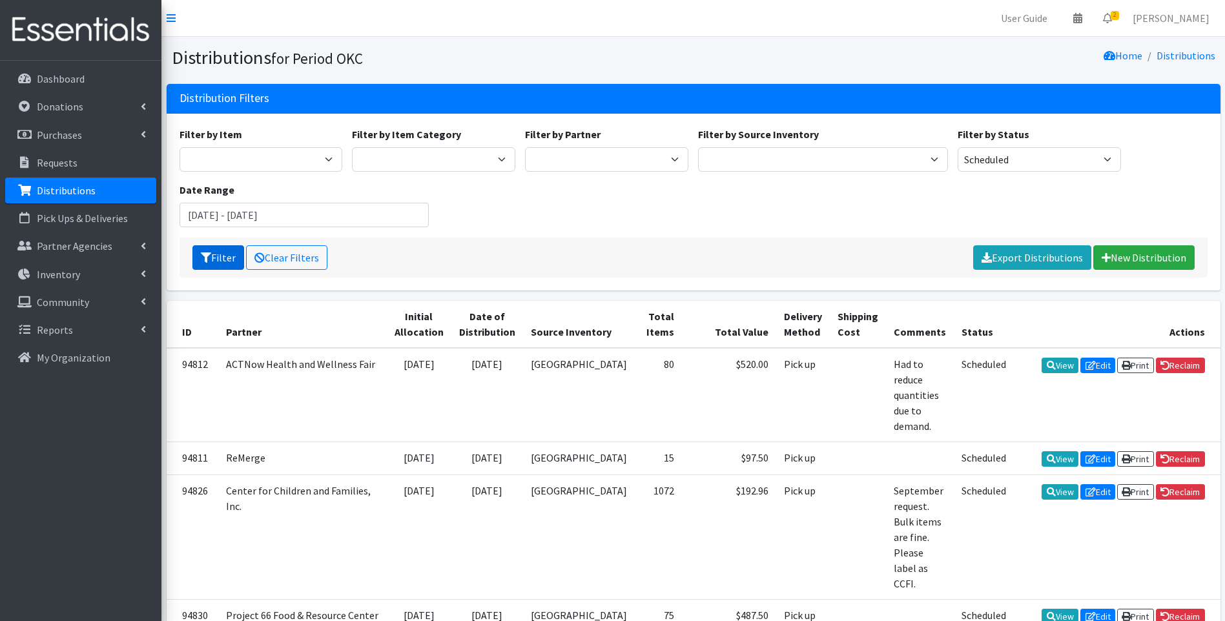
click at [218, 260] on button "Filter" at bounding box center [218, 257] width 52 height 25
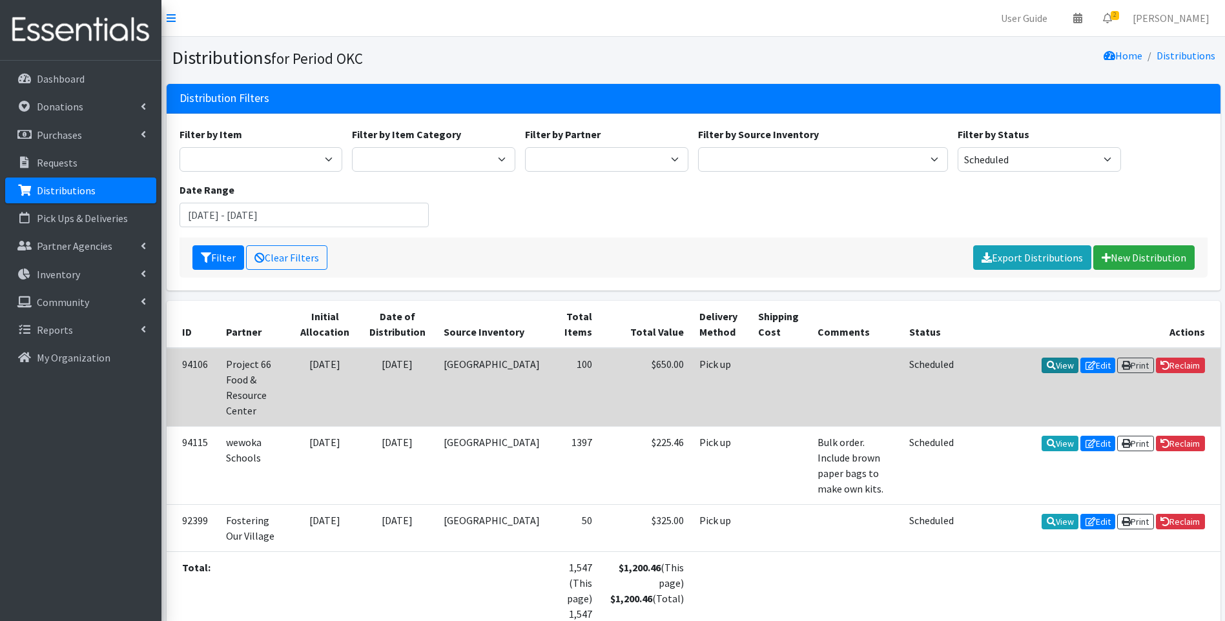
click at [1050, 366] on link "View" at bounding box center [1059, 365] width 37 height 15
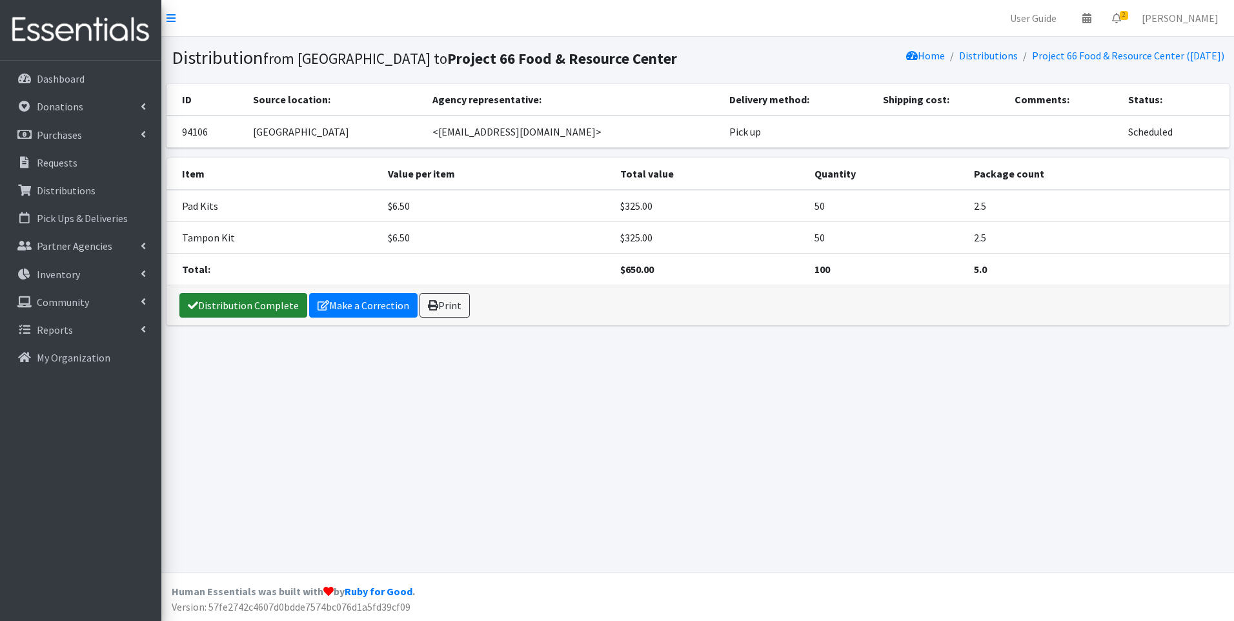
click at [267, 310] on link "Distribution Complete" at bounding box center [243, 305] width 128 height 25
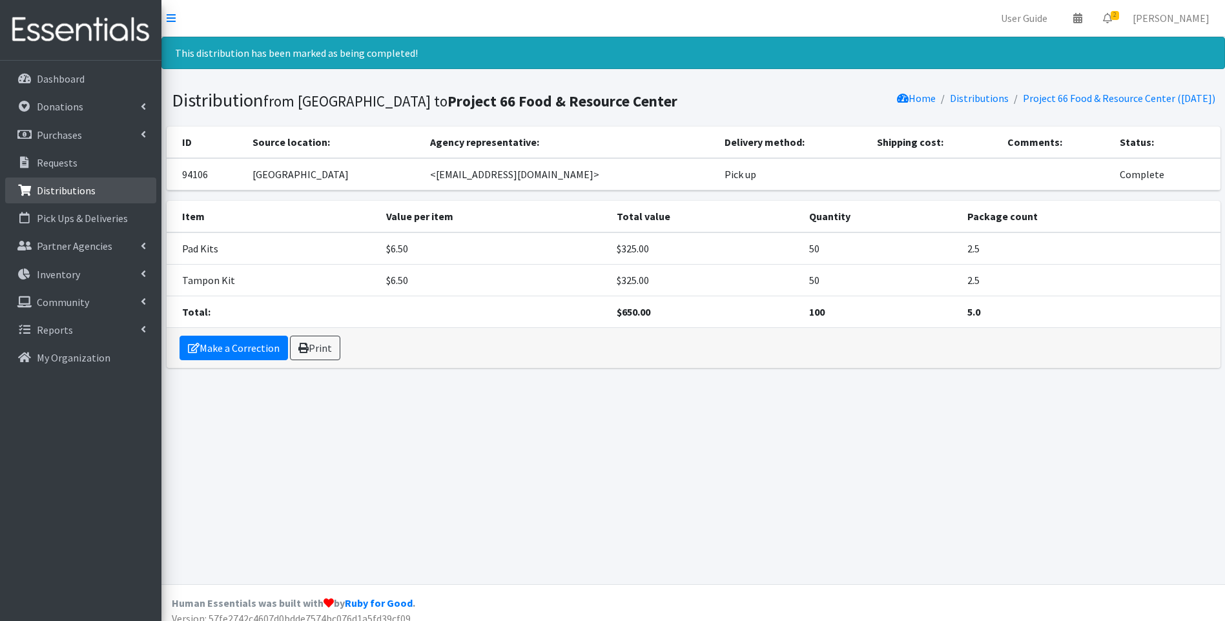
click at [82, 187] on p "Distributions" at bounding box center [66, 190] width 59 height 13
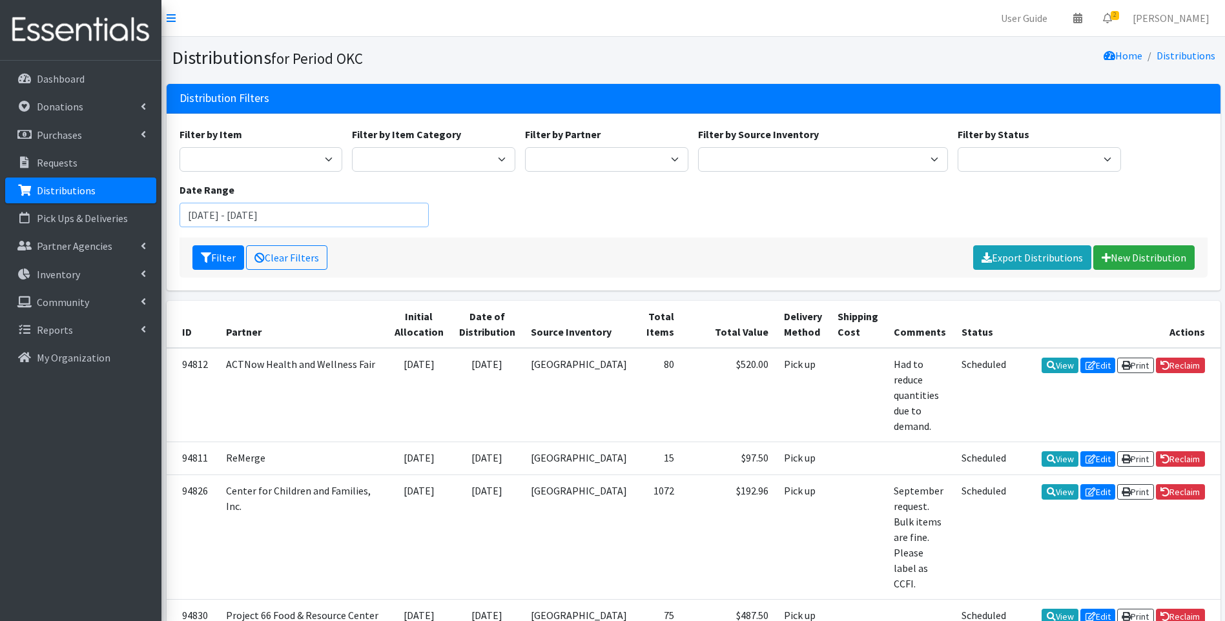
click at [242, 215] on input "[DATE] - [DATE]" at bounding box center [304, 215] width 250 height 25
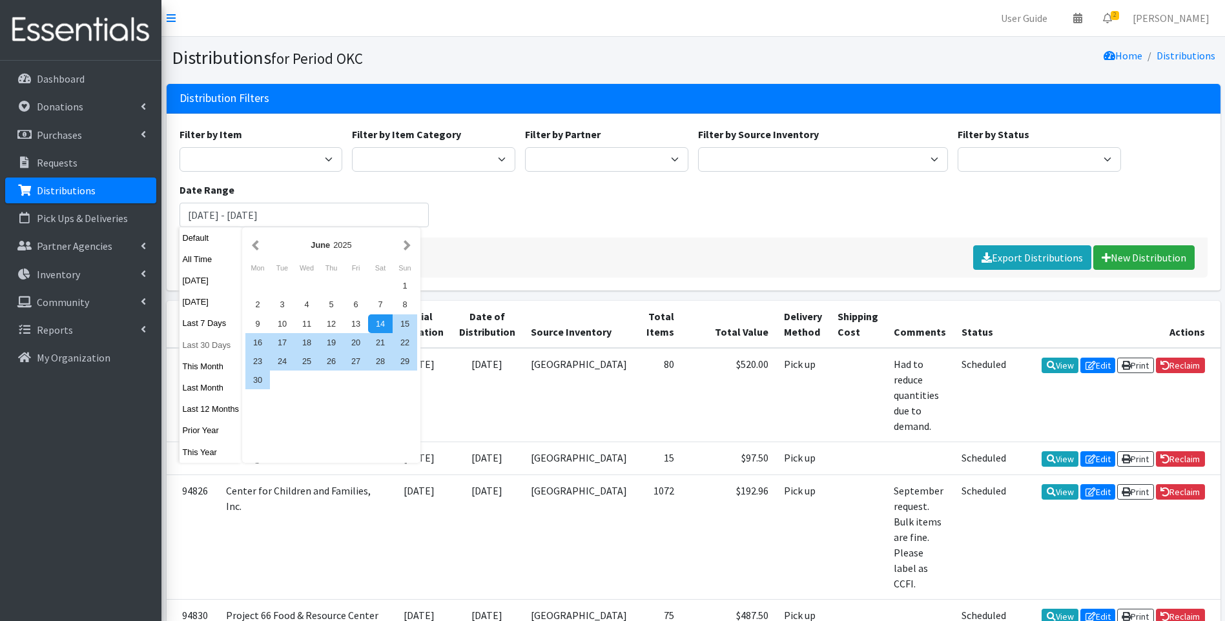
click at [199, 343] on button "Last 30 Days" at bounding box center [210, 345] width 63 height 19
type input "[DATE] - [DATE]"
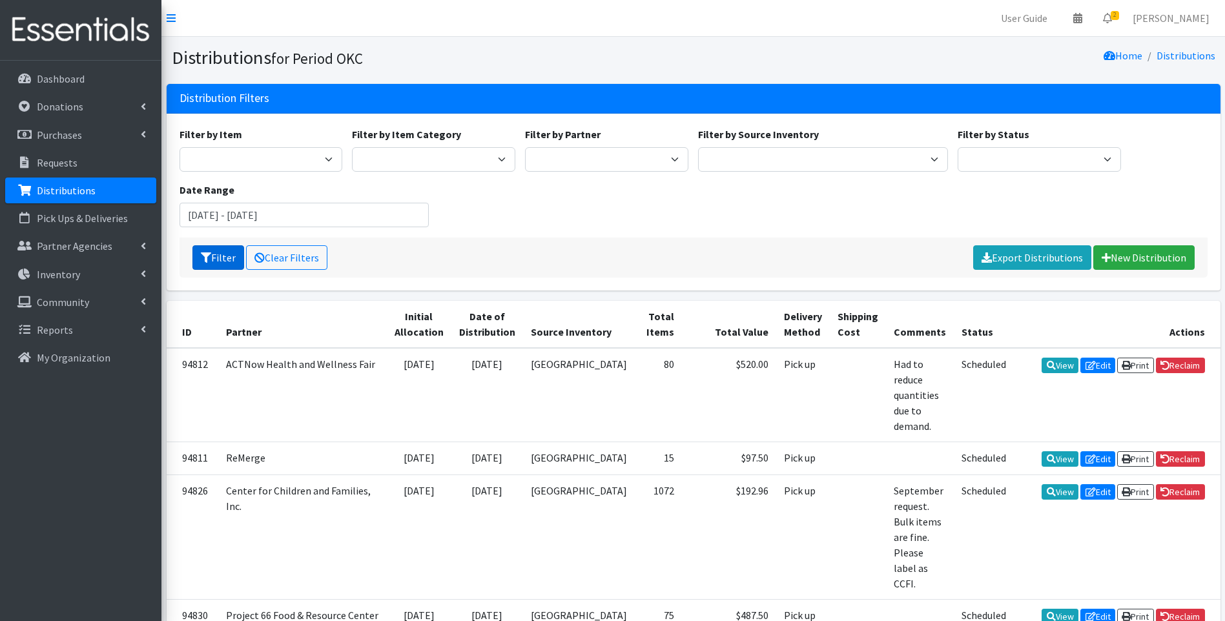
click at [217, 262] on button "Filter" at bounding box center [218, 257] width 52 height 25
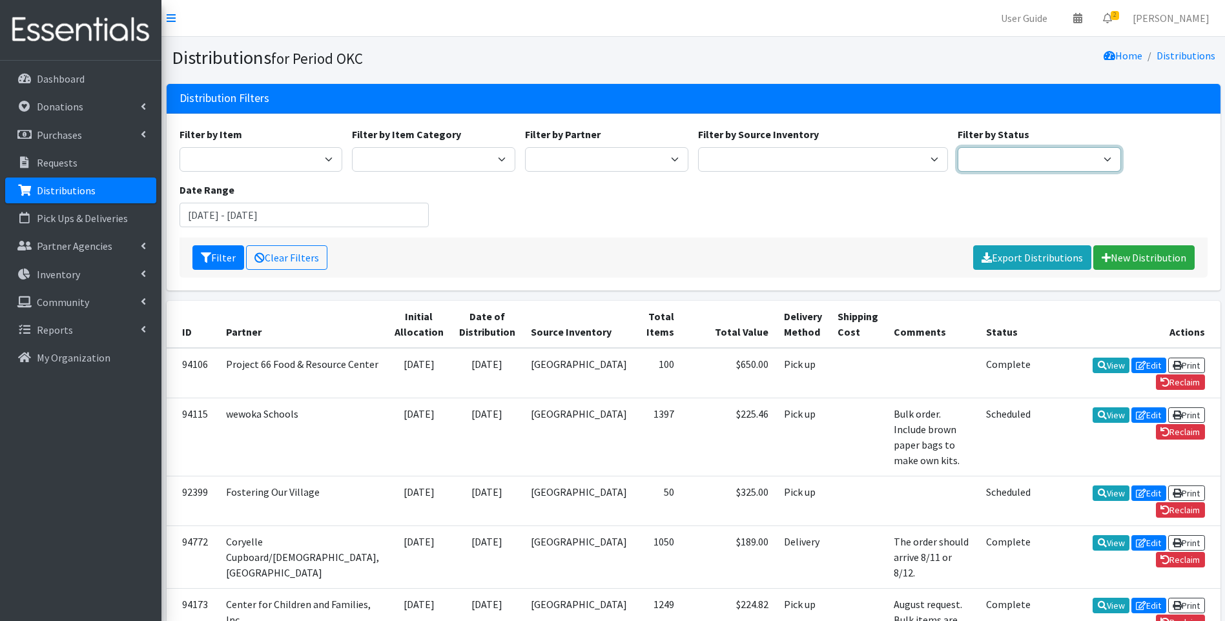
click at [989, 162] on select "Scheduled Complete" at bounding box center [1038, 159] width 163 height 25
select select "5"
click at [957, 147] on select "Scheduled Complete" at bounding box center [1038, 159] width 163 height 25
click at [220, 242] on div "Filter Clear Filters Export Distributions New Distribution" at bounding box center [693, 258] width 1028 height 40
click at [220, 217] on input "[DATE] - [DATE]" at bounding box center [304, 215] width 250 height 25
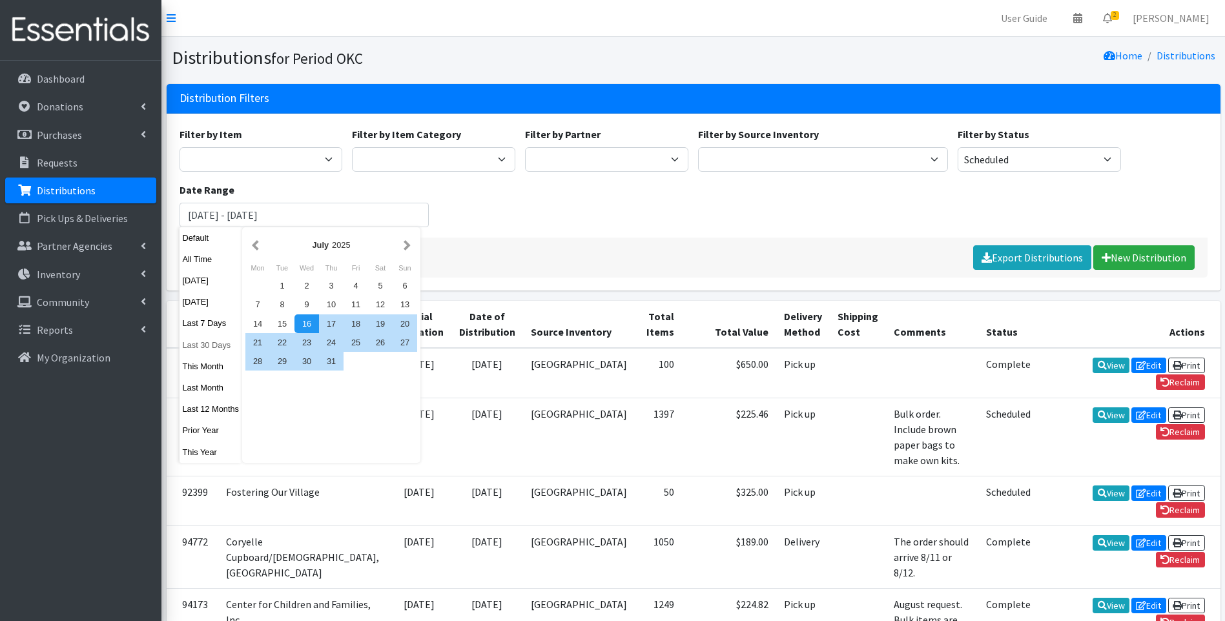
click at [214, 348] on button "Last 30 Days" at bounding box center [210, 345] width 63 height 19
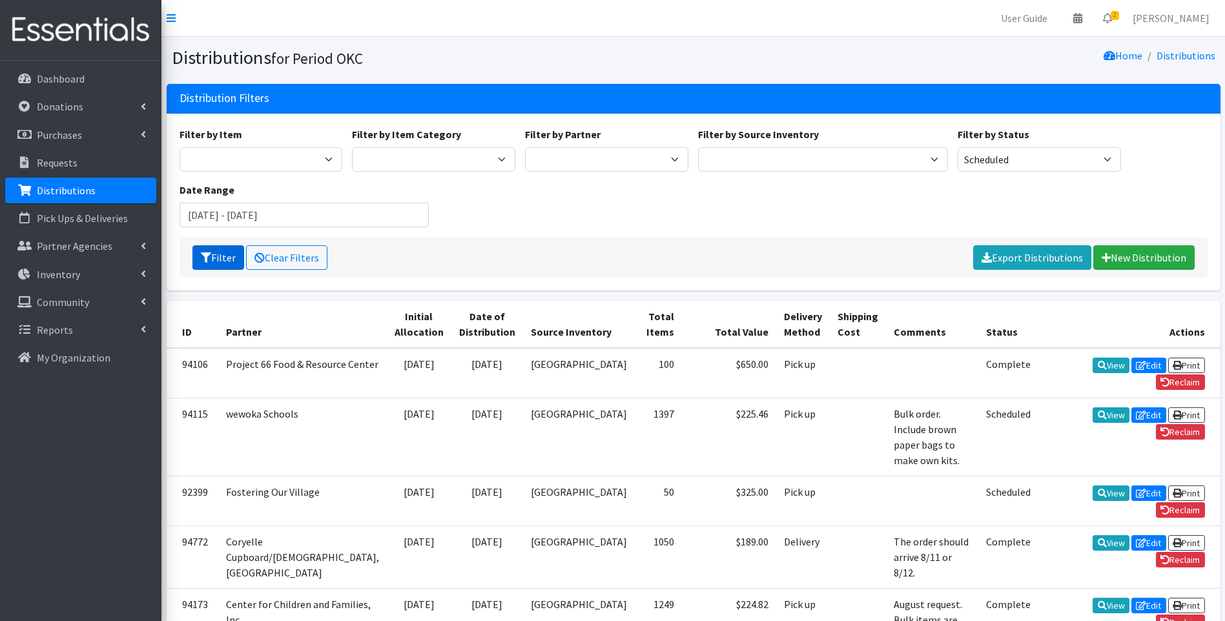
click at [220, 256] on button "Filter" at bounding box center [218, 257] width 52 height 25
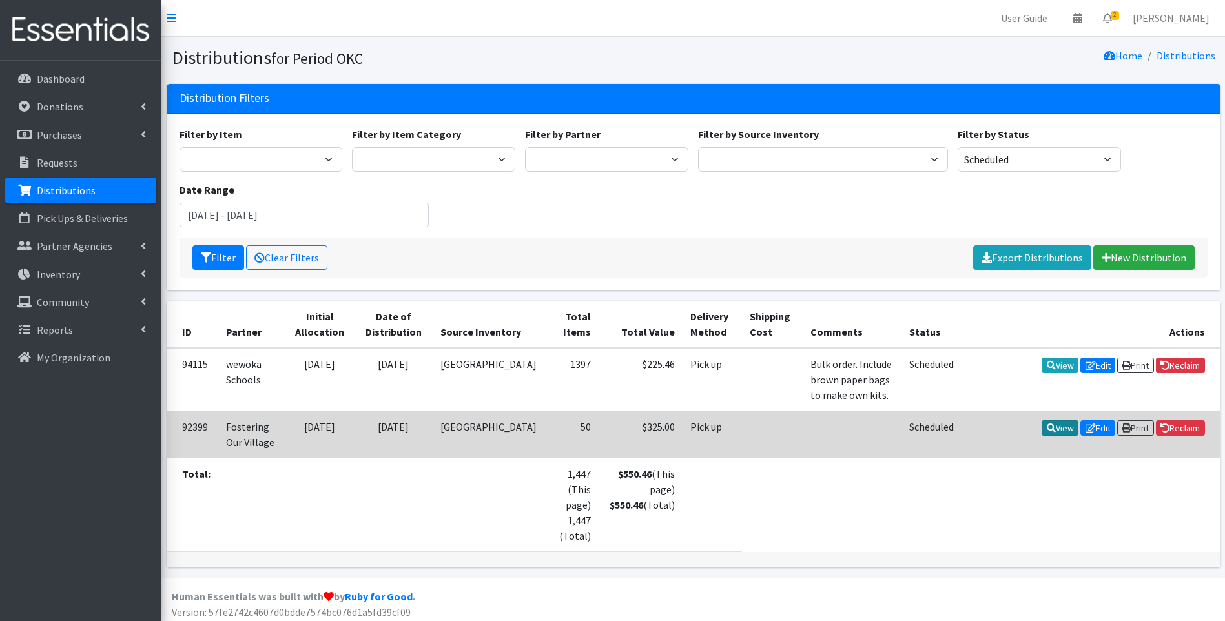
click at [1047, 431] on icon at bounding box center [1051, 428] width 9 height 9
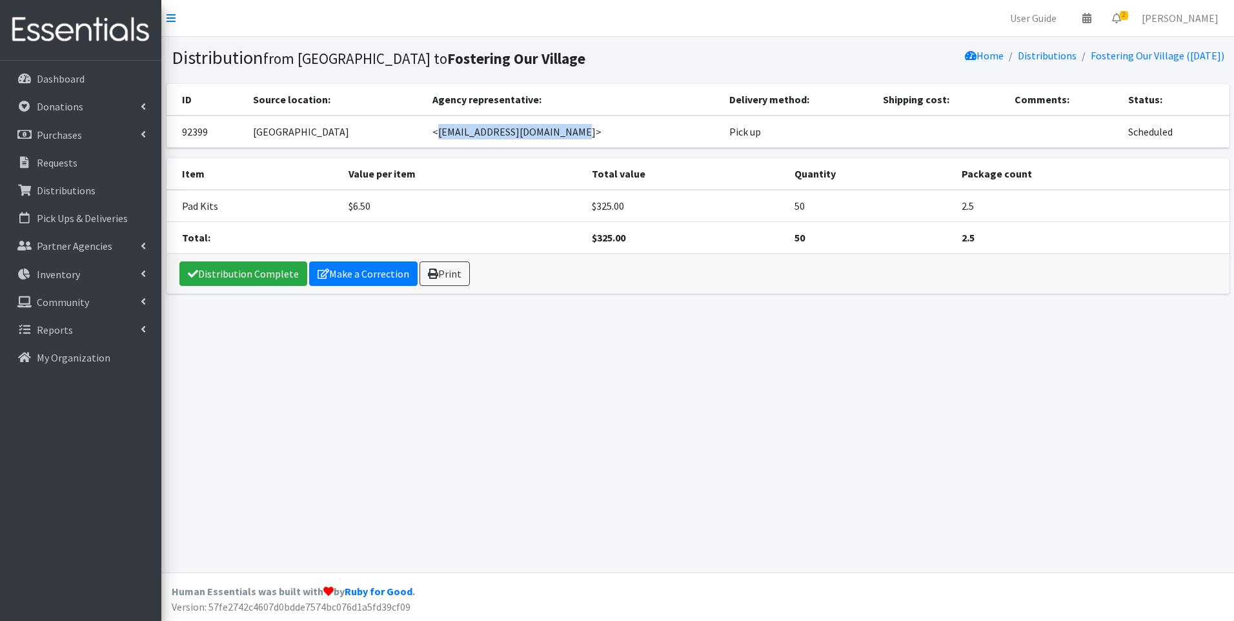
drag, startPoint x: 556, startPoint y: 132, endPoint x: 415, endPoint y: 127, distance: 140.8
click at [425, 127] on td "<[EMAIL_ADDRESS][DOMAIN_NAME]>" at bounding box center [573, 132] width 297 height 32
drag, startPoint x: 415, startPoint y: 127, endPoint x: 425, endPoint y: 129, distance: 10.0
copy td "<[EMAIL_ADDRESS][DOMAIN_NAME]>"
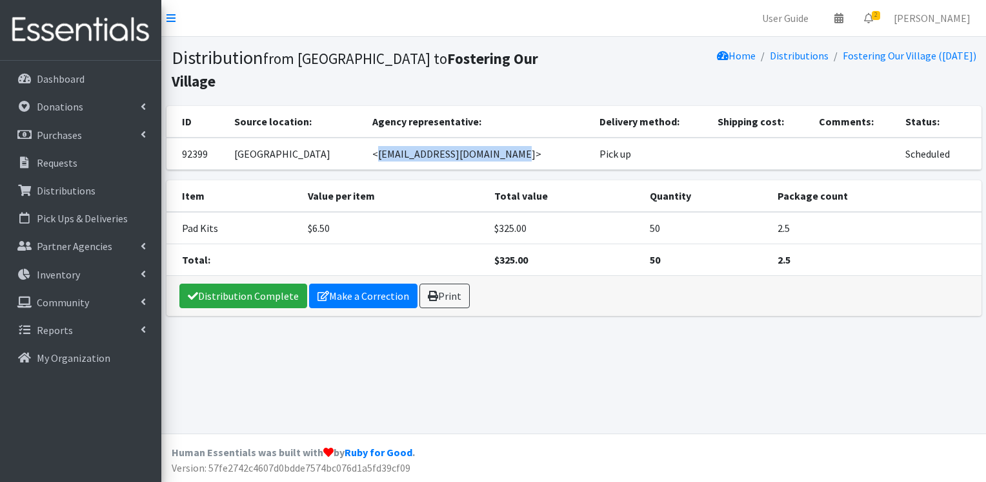
copy td "<[EMAIL_ADDRESS][DOMAIN_NAME]>"
